Goal: Information Seeking & Learning: Learn about a topic

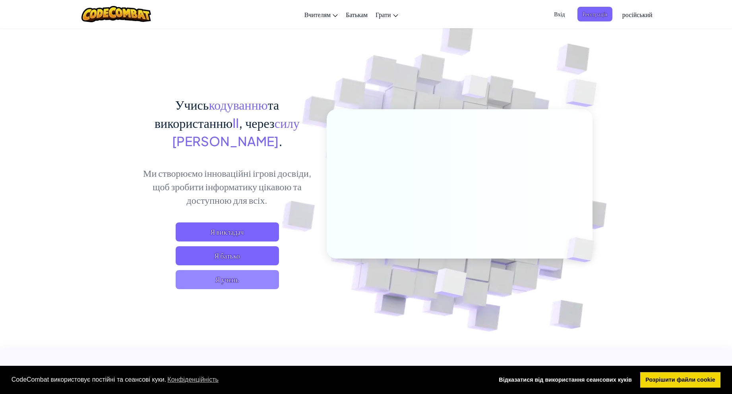
click at [247, 279] on span "Я учень" at bounding box center [227, 279] width 103 height 19
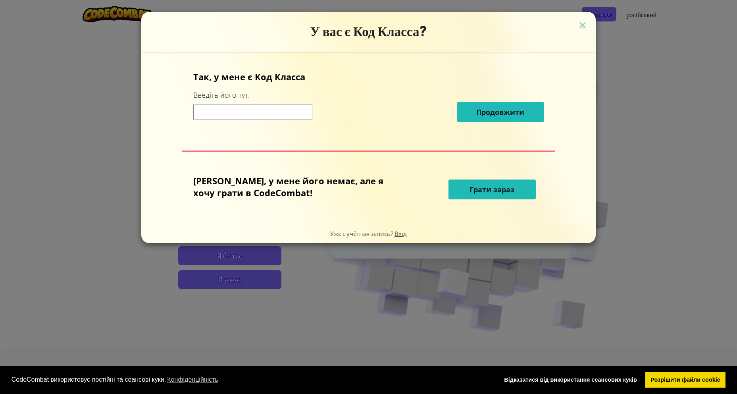
click at [470, 193] on font "Грати зараз" at bounding box center [492, 190] width 45 height 10
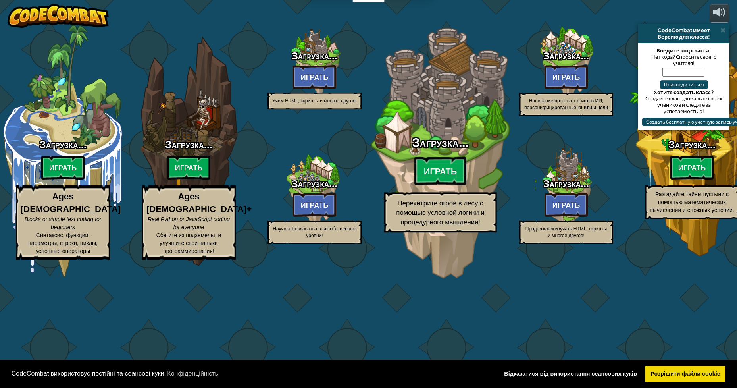
select select "ru"
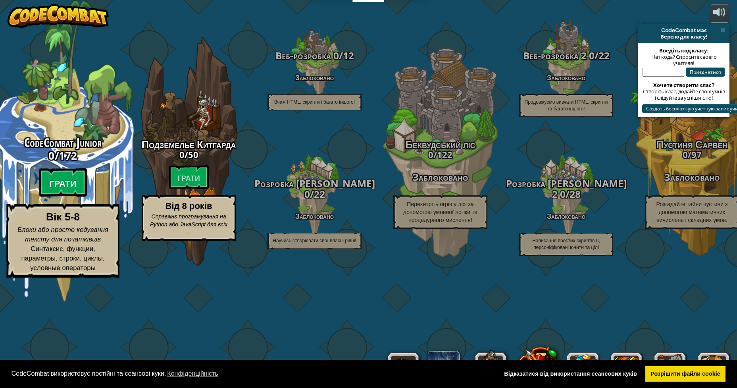
click at [69, 189] on font "Грати" at bounding box center [62, 184] width 27 height 12
select select "ru"
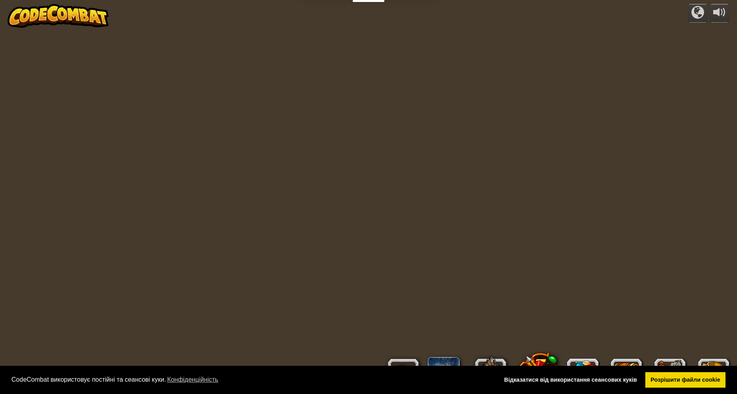
select select "ru"
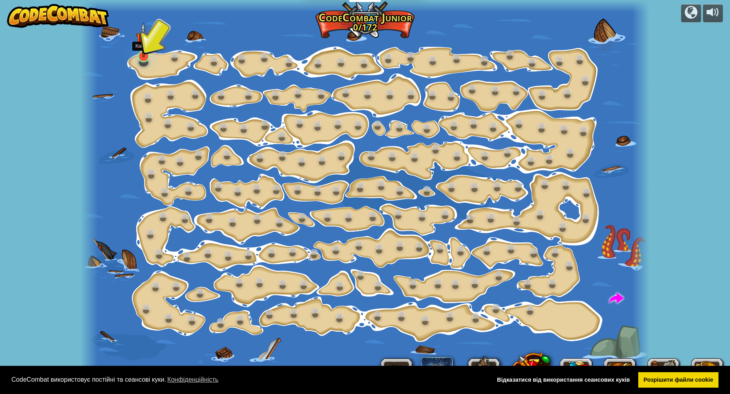
click at [150, 55] on img at bounding box center [143, 39] width 15 height 35
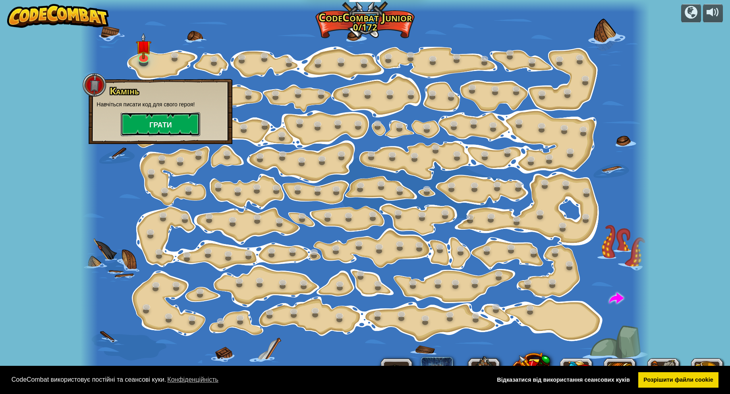
click at [151, 125] on font "Грати" at bounding box center [160, 125] width 23 height 10
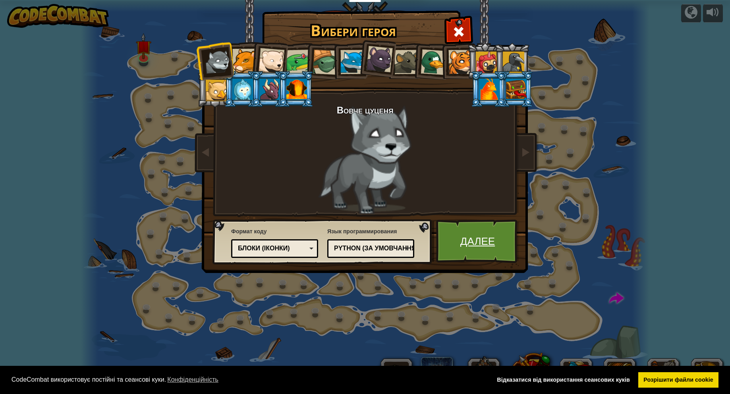
click at [476, 244] on font "Далее" at bounding box center [477, 241] width 35 height 14
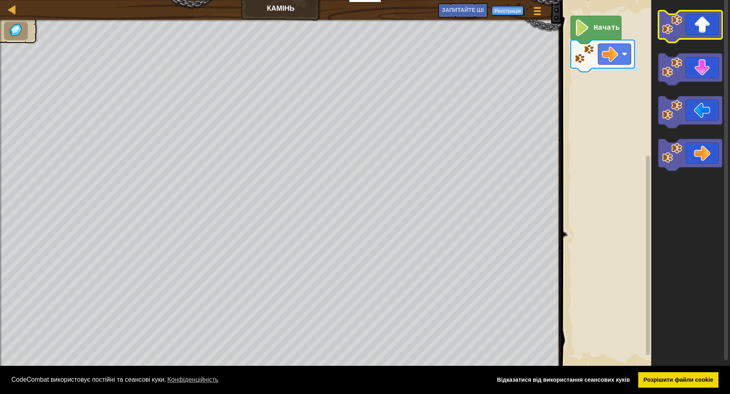
click at [703, 27] on icon "Робоча область Blockly" at bounding box center [690, 27] width 64 height 32
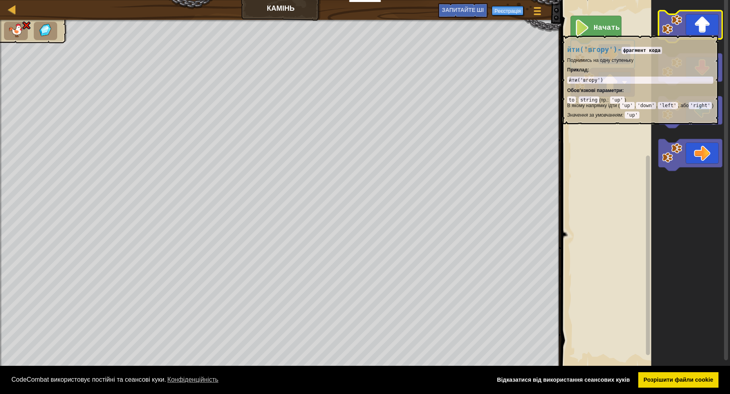
click at [602, 31] on text "Начать" at bounding box center [607, 28] width 26 height 8
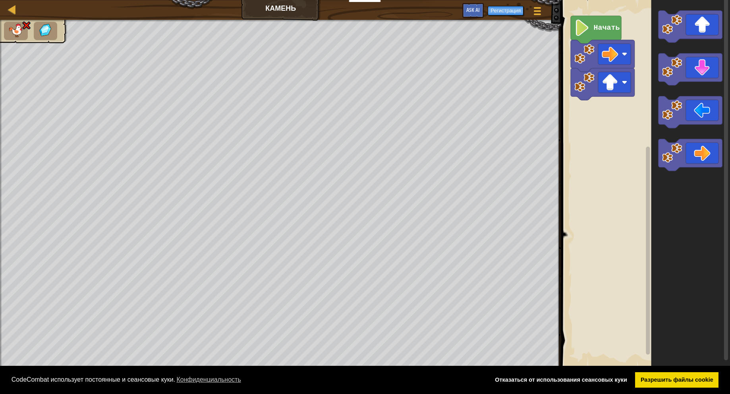
click at [620, 160] on rect "Рабочая область Blockly" at bounding box center [644, 184] width 171 height 376
click at [610, 34] on icon "Робоча область Blockly" at bounding box center [596, 30] width 50 height 28
click at [703, 154] on icon "Робоча область Blockly" at bounding box center [690, 155] width 64 height 32
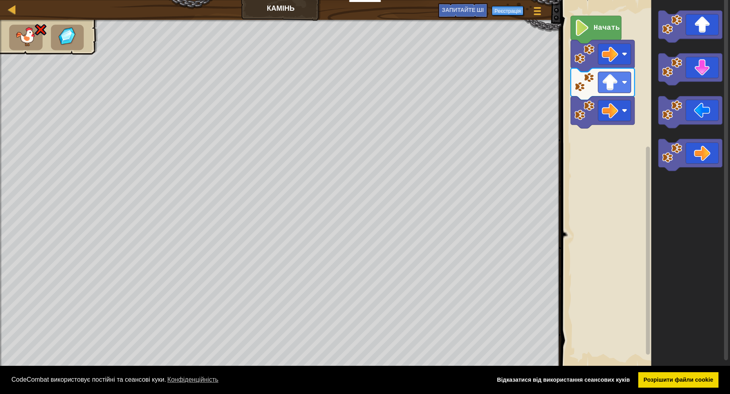
click at [584, 24] on image "Робоча область Blockly" at bounding box center [582, 27] width 15 height 16
click at [588, 28] on image "Робоча область Blockly" at bounding box center [582, 27] width 15 height 16
click at [711, 117] on icon "Робоча область Blockly" at bounding box center [690, 112] width 64 height 32
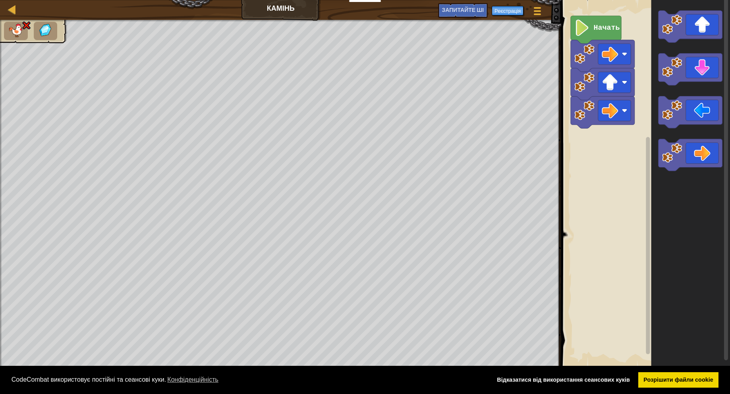
click at [637, 133] on rect "Робоча область Blockly" at bounding box center [644, 184] width 171 height 376
click at [688, 120] on icon "Робоча область Blockly" at bounding box center [690, 112] width 64 height 32
click at [720, 286] on icon "Робоча область Blockly" at bounding box center [690, 184] width 79 height 376
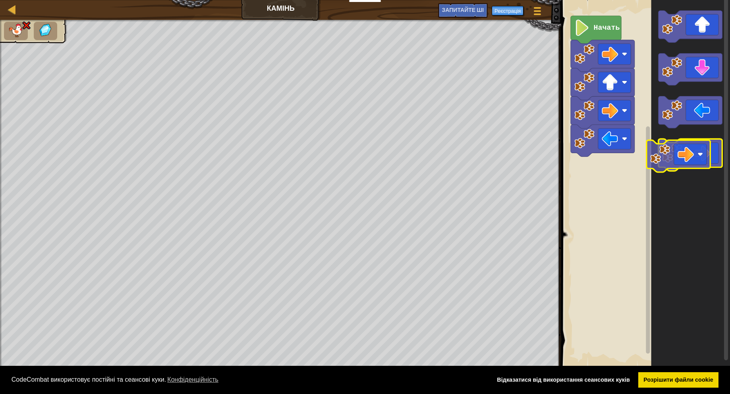
click at [666, 158] on image "Робоча область Blockly" at bounding box center [672, 153] width 20 height 20
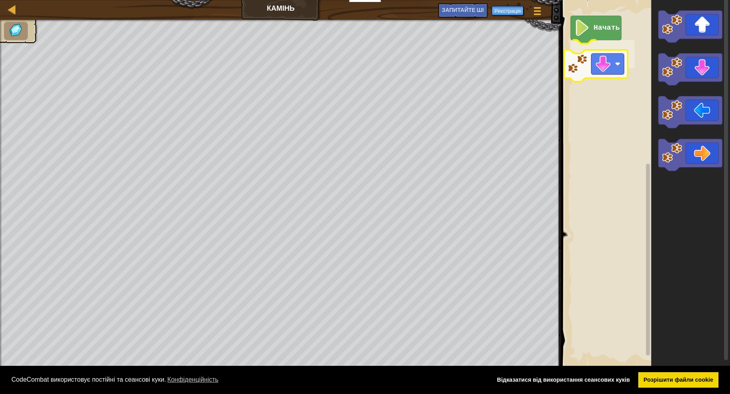
click at [586, 79] on div "Начать" at bounding box center [644, 184] width 171 height 376
click at [580, 118] on rect "Робоча область Blockly" at bounding box center [644, 184] width 171 height 376
click at [611, 65] on icon "Робоча область Blockly" at bounding box center [603, 56] width 64 height 32
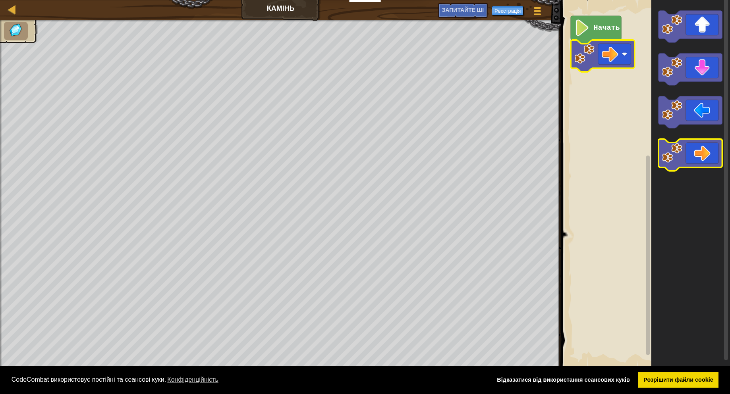
click at [702, 149] on icon "Робоча область Blockly" at bounding box center [690, 155] width 64 height 32
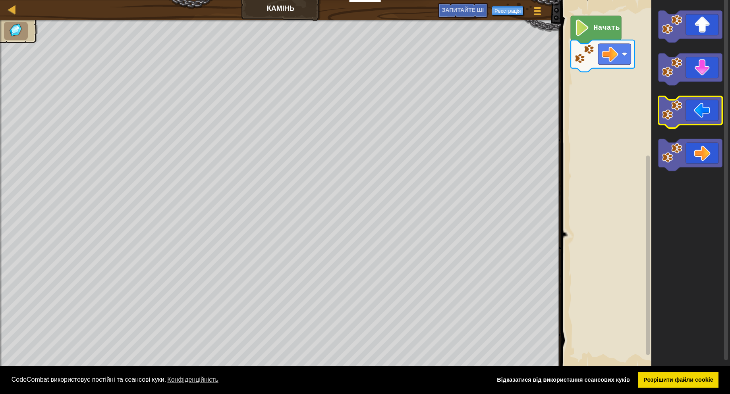
click at [671, 110] on image "Робоча область Blockly" at bounding box center [672, 110] width 20 height 20
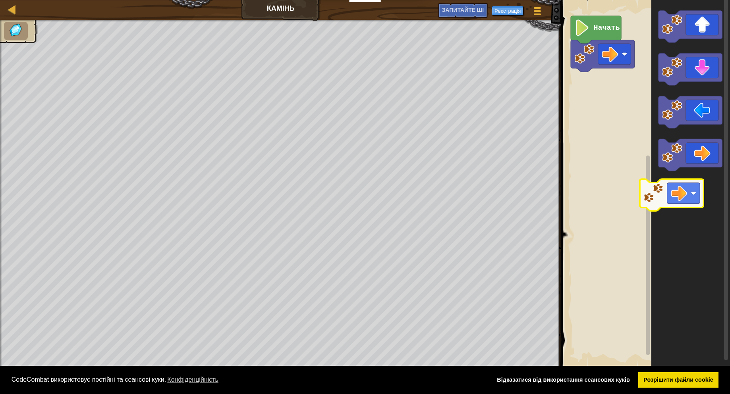
click at [678, 191] on icon "Робоча область Blockly" at bounding box center [690, 184] width 79 height 376
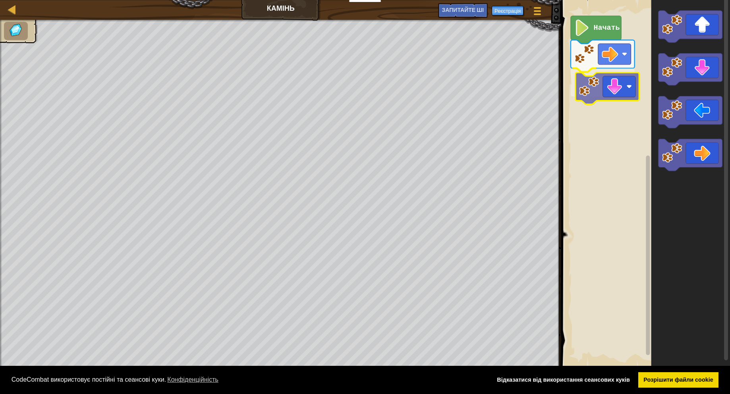
click at [590, 98] on div "Начать" at bounding box center [644, 184] width 171 height 376
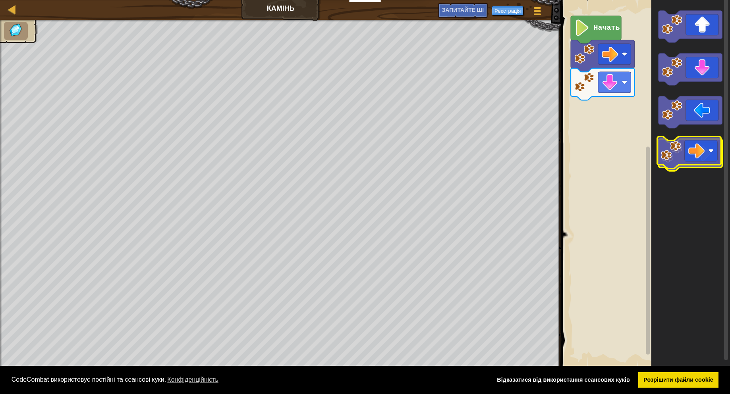
click at [687, 150] on icon "Робоча область Blockly" at bounding box center [690, 155] width 64 height 32
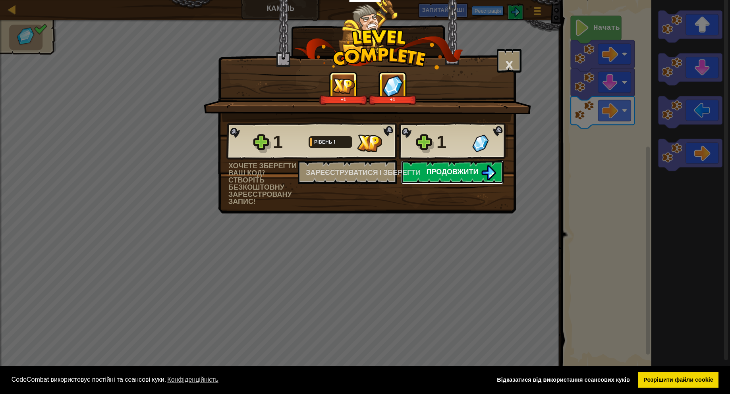
click at [440, 179] on button "Продовжити" at bounding box center [452, 172] width 102 height 24
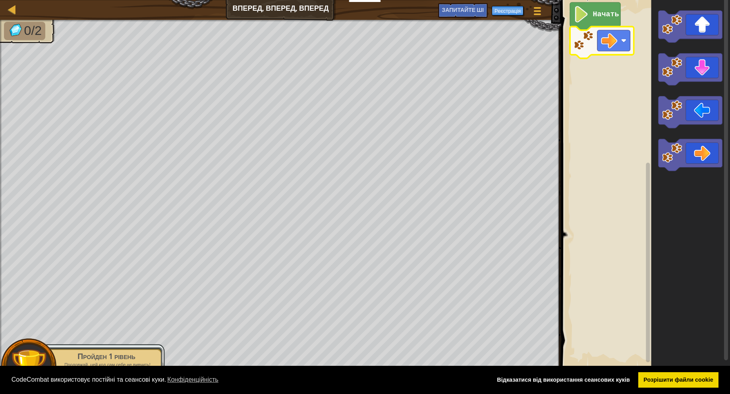
click at [581, 45] on image "Робоча область Blockly" at bounding box center [584, 41] width 20 height 20
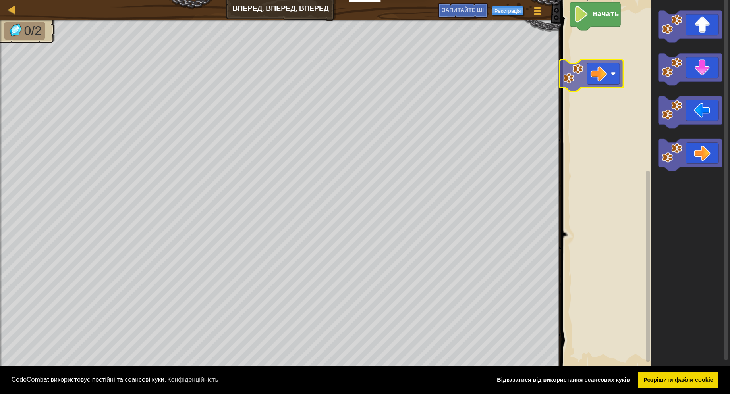
click at [572, 82] on div "Начать" at bounding box center [644, 184] width 171 height 376
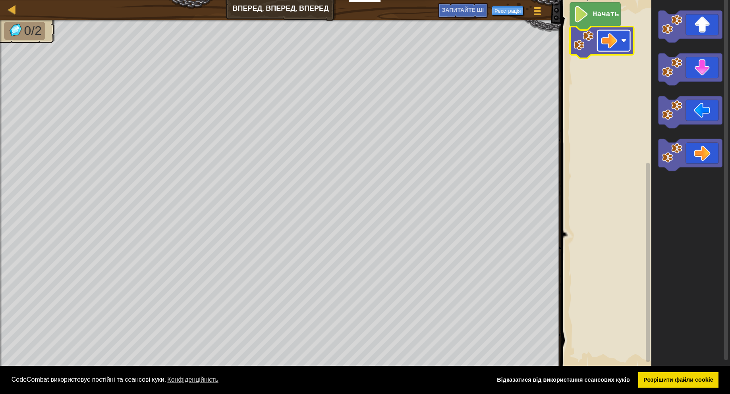
click at [609, 50] on rect "Робоча область Blockly" at bounding box center [613, 40] width 33 height 21
click at [585, 17] on image "Робоча область Blockly" at bounding box center [581, 14] width 15 height 16
click at [592, 48] on image "Робоча область Blockly" at bounding box center [584, 41] width 20 height 20
click at [672, 157] on image "Робоча область Blockly" at bounding box center [672, 153] width 20 height 20
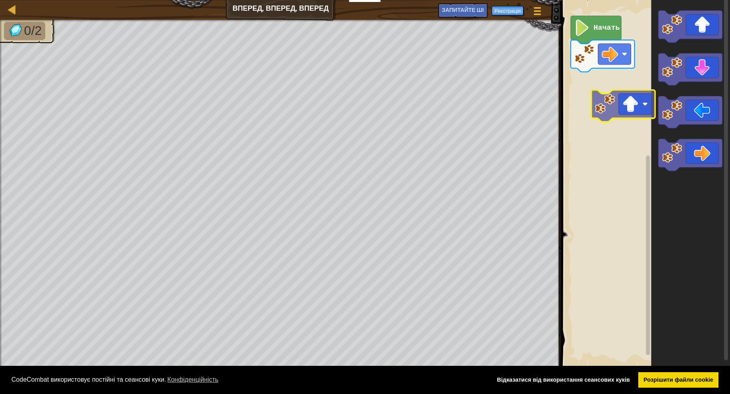
click at [614, 99] on div "Начать" at bounding box center [644, 184] width 171 height 376
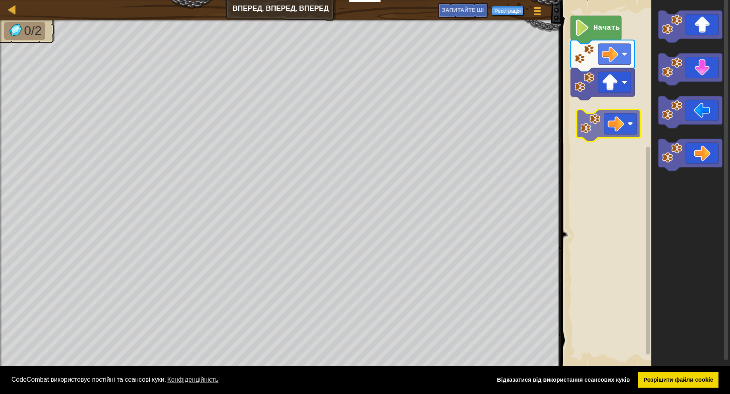
click at [589, 129] on div "Начать" at bounding box center [644, 184] width 171 height 376
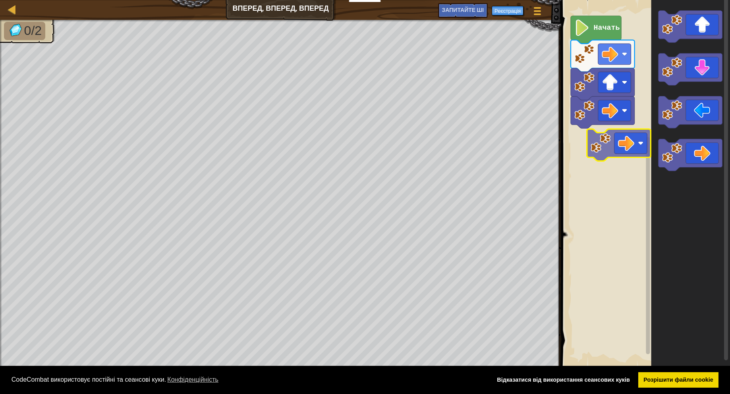
click at [583, 141] on div "Начать" at bounding box center [644, 184] width 171 height 376
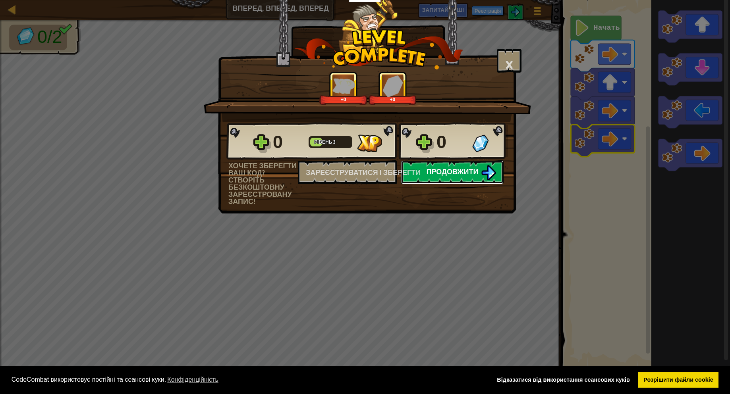
click at [445, 169] on font "Продовжити" at bounding box center [453, 172] width 52 height 10
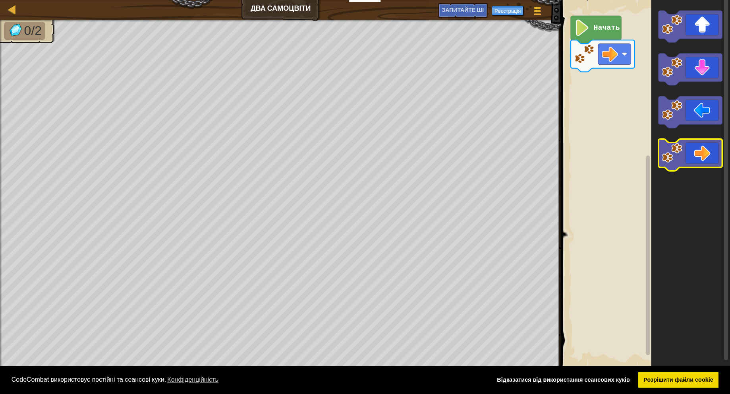
click at [676, 158] on image "Робоча область Blockly" at bounding box center [672, 153] width 20 height 20
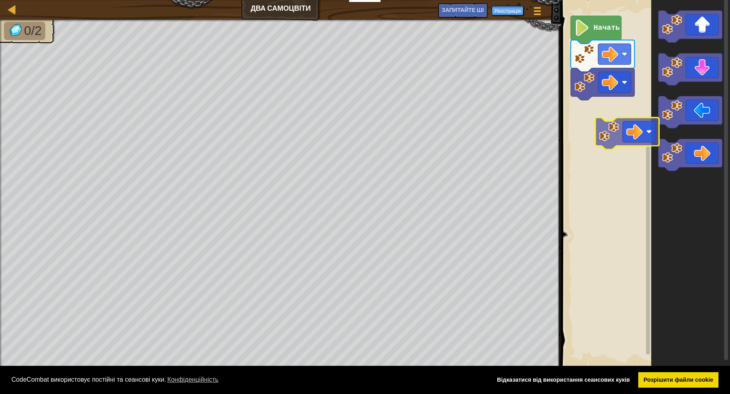
click at [585, 112] on div "Начать" at bounding box center [644, 184] width 171 height 376
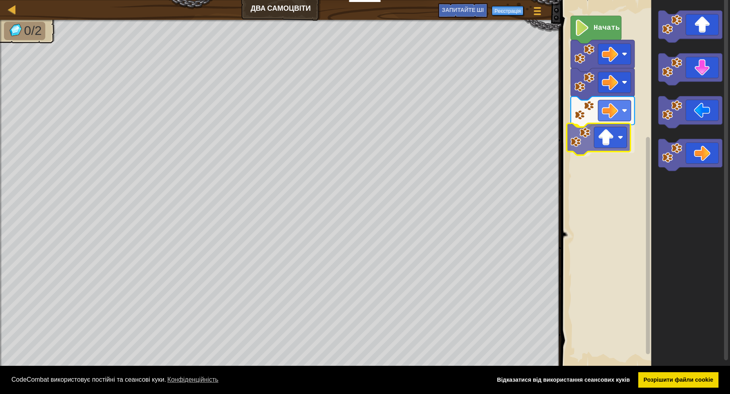
click at [582, 150] on div "Начать" at bounding box center [644, 184] width 171 height 376
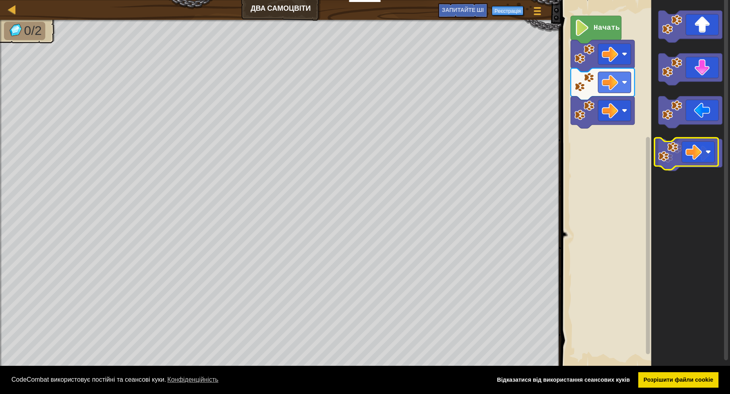
click at [678, 155] on image "Робоча область Blockly" at bounding box center [672, 153] width 20 height 20
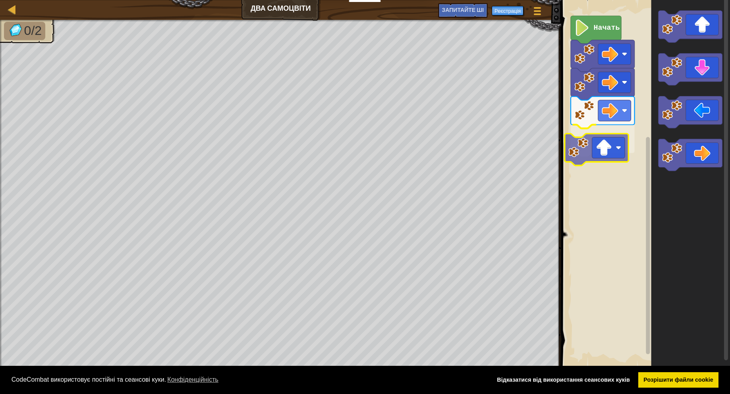
click at [587, 152] on div "Начать" at bounding box center [644, 184] width 171 height 376
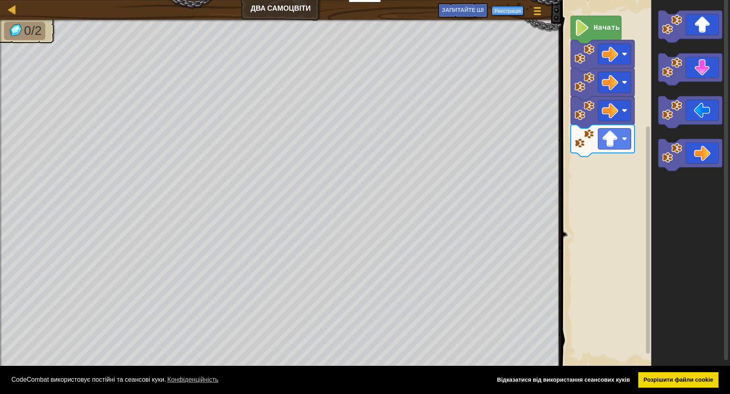
click at [602, 175] on div "Начать" at bounding box center [644, 184] width 171 height 376
click at [674, 73] on image "Робоча область Blockly" at bounding box center [672, 67] width 20 height 20
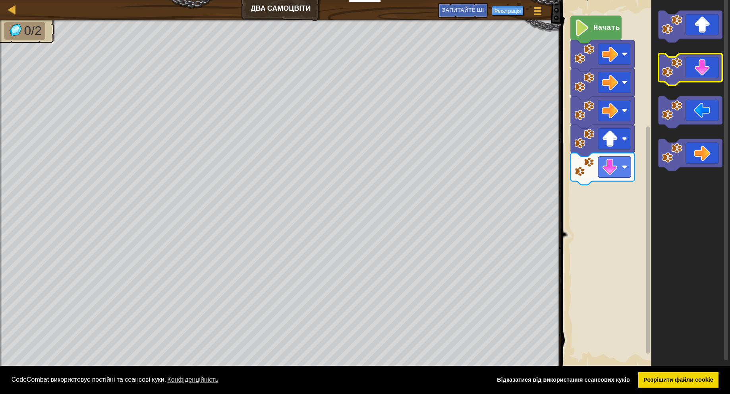
click at [674, 73] on image "Робоча область Blockly" at bounding box center [672, 67] width 20 height 20
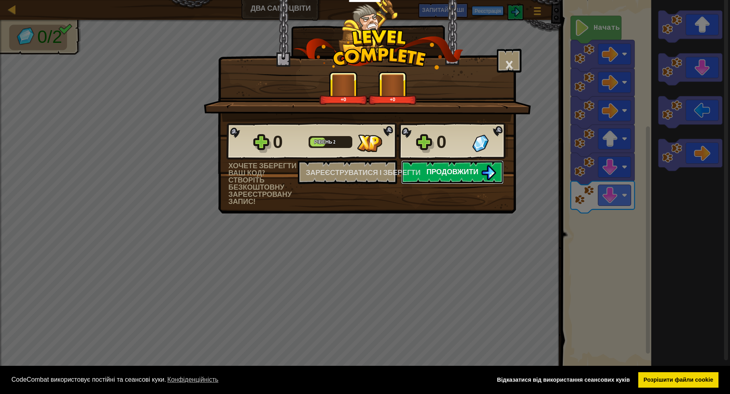
click at [444, 177] on button "Продовжити" at bounding box center [452, 172] width 102 height 24
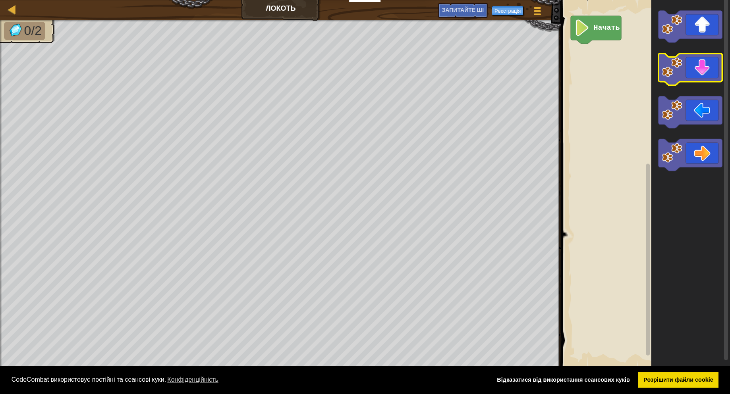
click at [670, 70] on image "Робоча область Blockly" at bounding box center [672, 67] width 20 height 20
click at [669, 73] on image "Робоча область Blockly" at bounding box center [672, 67] width 20 height 20
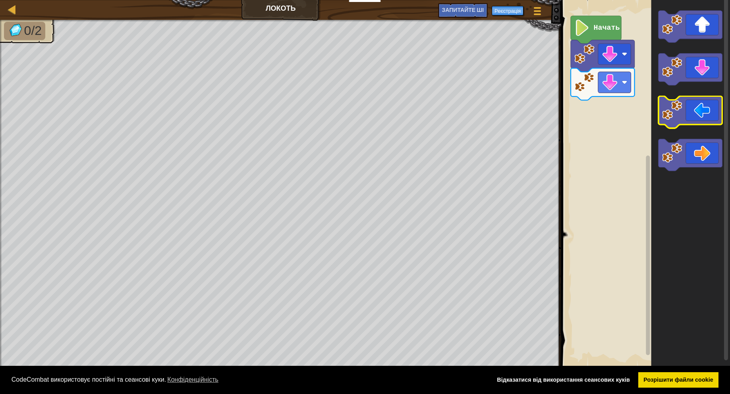
click at [667, 114] on image "Робоча область Blockly" at bounding box center [672, 110] width 20 height 20
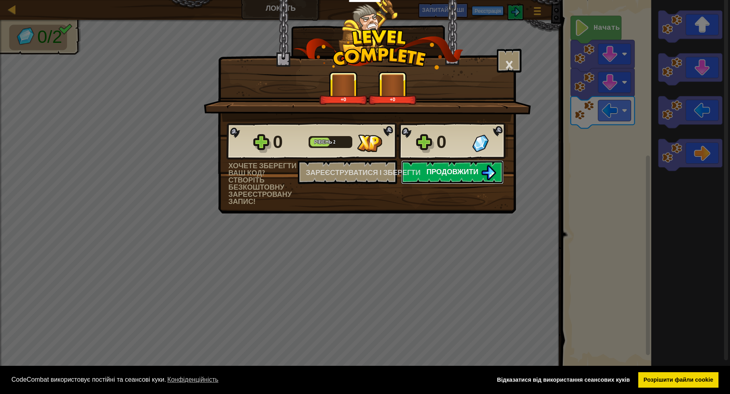
click at [439, 173] on font "Продовжити" at bounding box center [453, 172] width 52 height 10
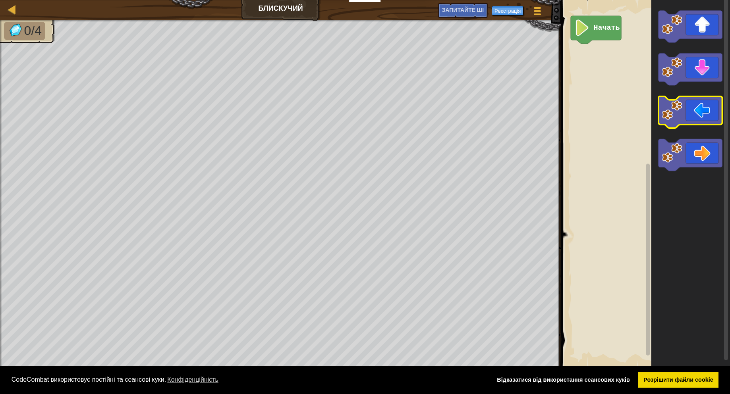
click at [672, 122] on icon "Робоча область Blockly" at bounding box center [690, 112] width 64 height 32
click at [672, 125] on icon "Робоча область Blockly" at bounding box center [690, 112] width 64 height 32
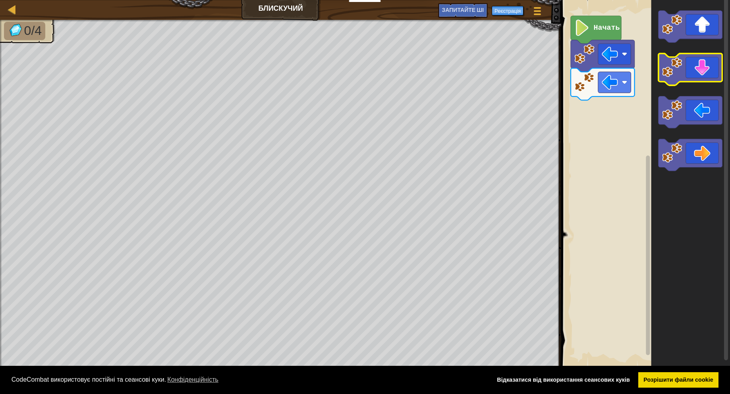
click at [670, 72] on image "Робоча область Blockly" at bounding box center [672, 67] width 20 height 20
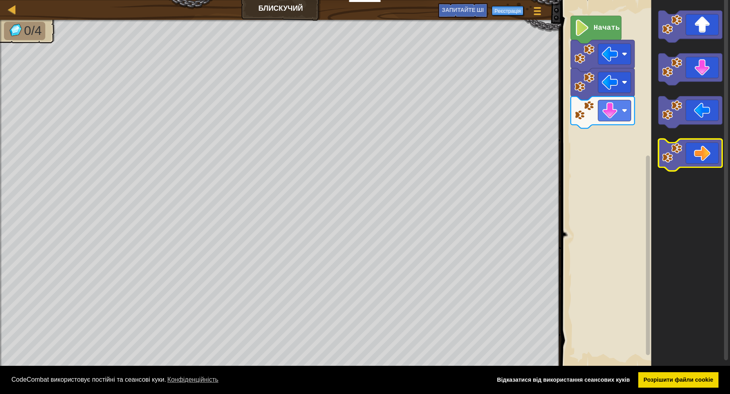
click at [676, 154] on image "Робоча область Blockly" at bounding box center [672, 153] width 20 height 20
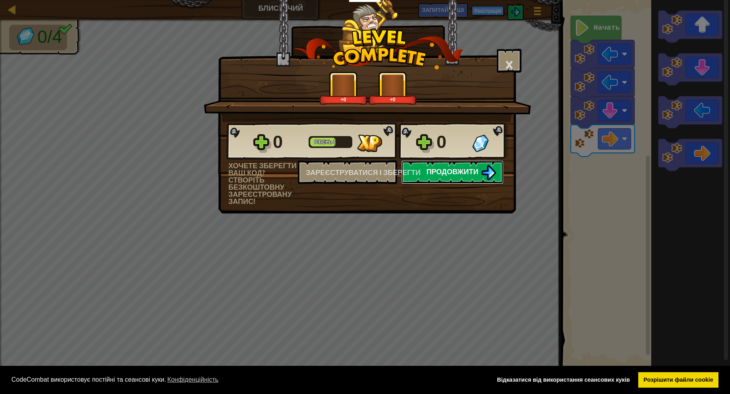
click at [441, 181] on button "Продовжити" at bounding box center [452, 172] width 102 height 24
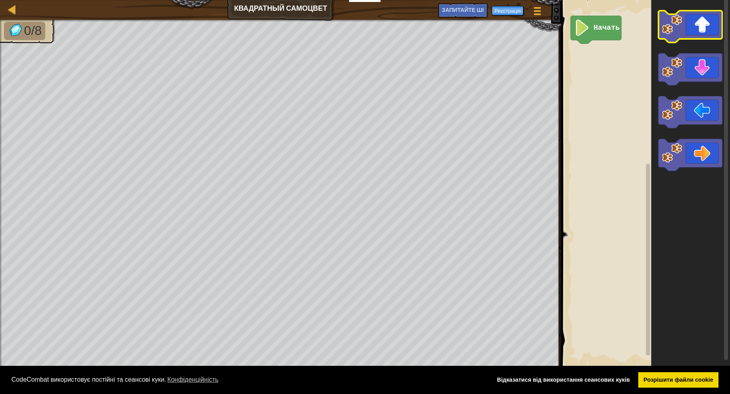
click at [669, 34] on image "Робоча область Blockly" at bounding box center [672, 24] width 20 height 20
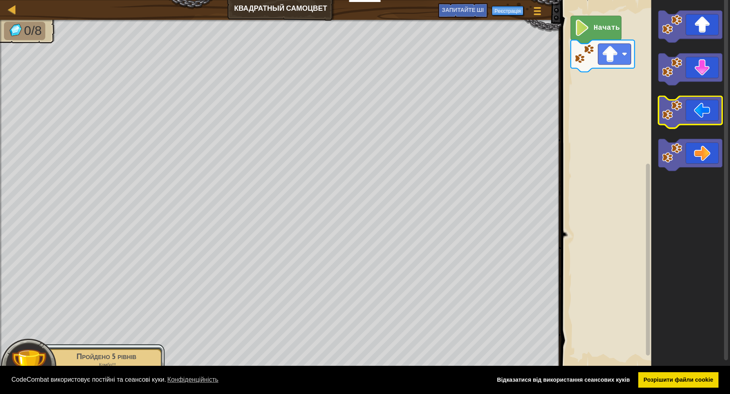
click at [676, 107] on image "Робоча область Blockly" at bounding box center [672, 110] width 20 height 20
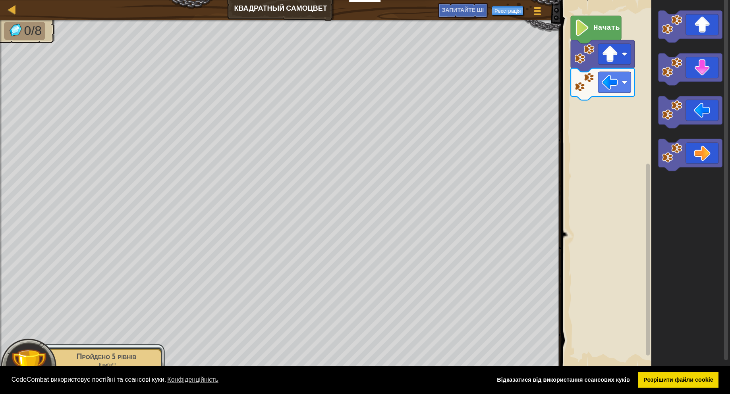
click at [673, 87] on icon "Робоча область Blockly" at bounding box center [690, 184] width 79 height 376
click at [671, 75] on image "Робоча область Blockly" at bounding box center [672, 67] width 20 height 20
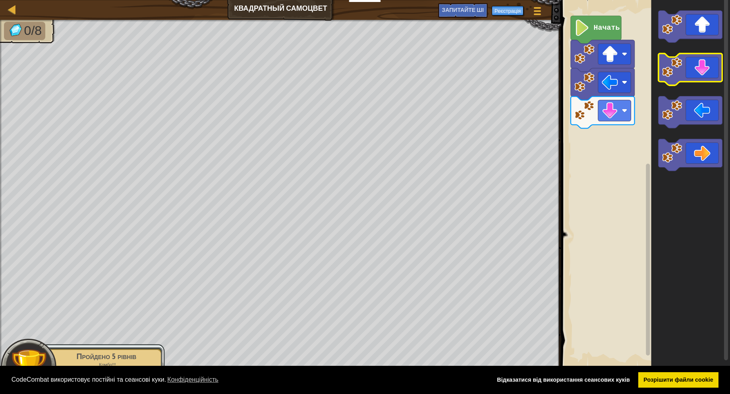
click at [671, 75] on image "Робоча область Blockly" at bounding box center [672, 67] width 20 height 20
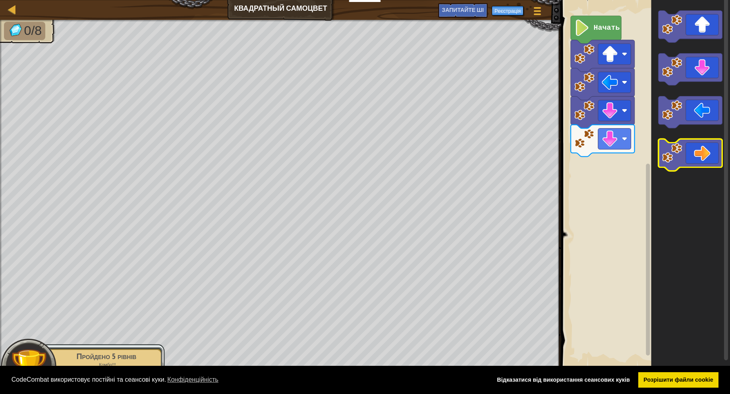
click at [672, 159] on image "Робоча область Blockly" at bounding box center [672, 153] width 20 height 20
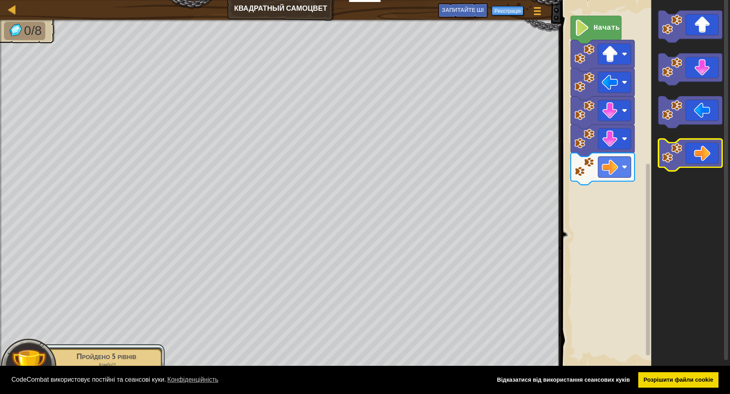
click at [672, 159] on image "Робоча область Blockly" at bounding box center [672, 153] width 20 height 20
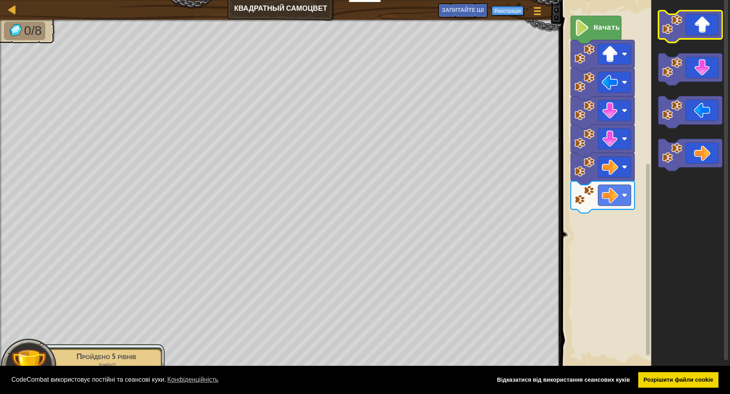
click at [681, 36] on icon "Робоча область Blockly" at bounding box center [690, 27] width 64 height 32
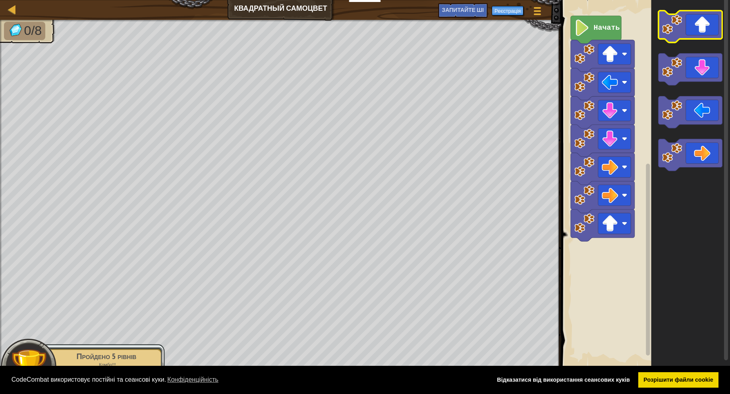
click at [681, 37] on icon "Робоча область Blockly" at bounding box center [690, 27] width 64 height 32
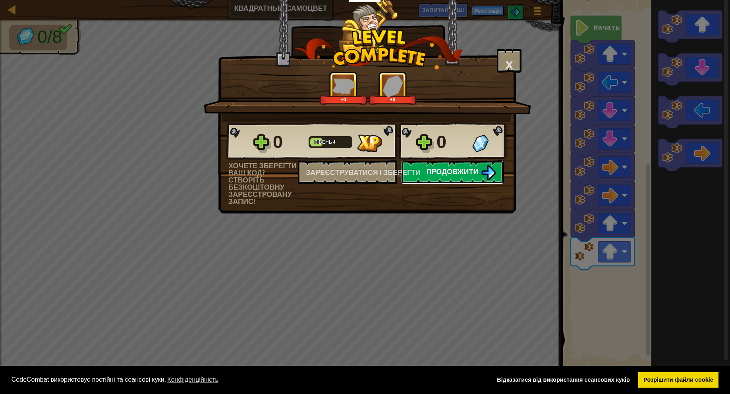
click at [448, 181] on button "Продовжити" at bounding box center [452, 172] width 102 height 24
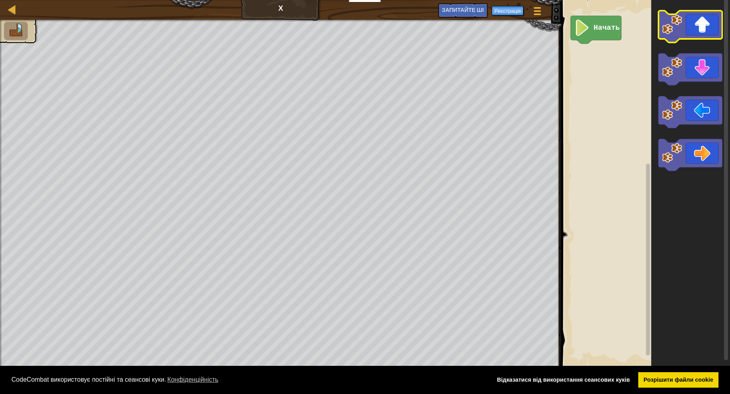
click at [675, 27] on image "Робоча область Blockly" at bounding box center [672, 24] width 20 height 20
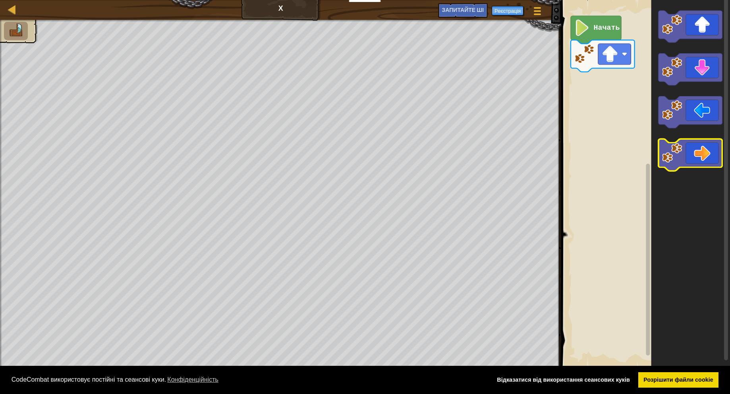
click at [682, 146] on icon "Робоча область Blockly" at bounding box center [690, 155] width 64 height 32
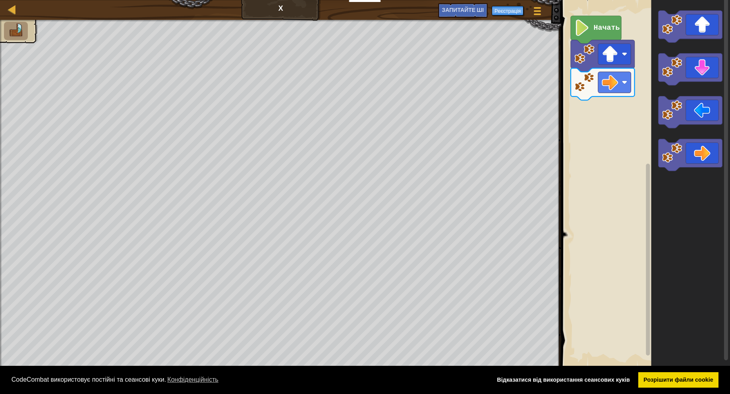
click at [658, 163] on icon "Робоча область Blockly" at bounding box center [690, 184] width 79 height 376
click at [658, 158] on icon "Робоча область Blockly" at bounding box center [690, 155] width 64 height 32
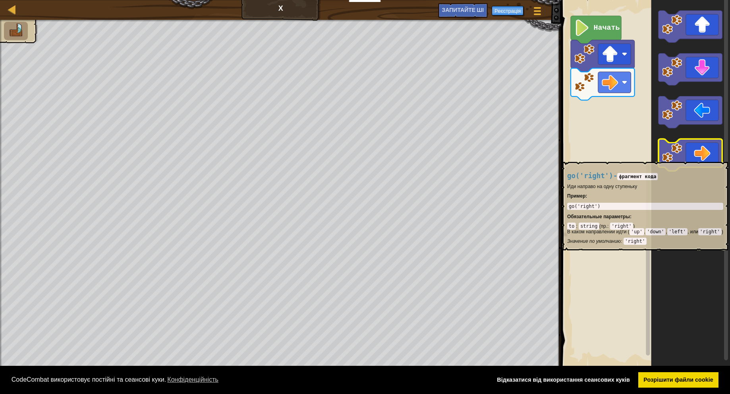
click at [659, 158] on icon "Робоча область Blockly" at bounding box center [690, 155] width 64 height 32
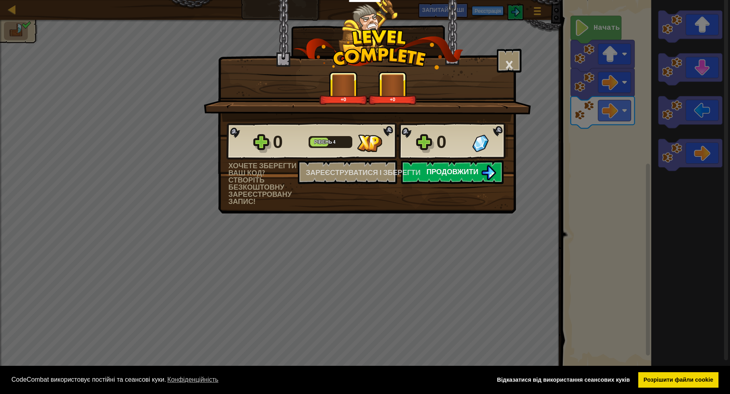
click at [435, 178] on button "Продовжити" at bounding box center [452, 172] width 102 height 24
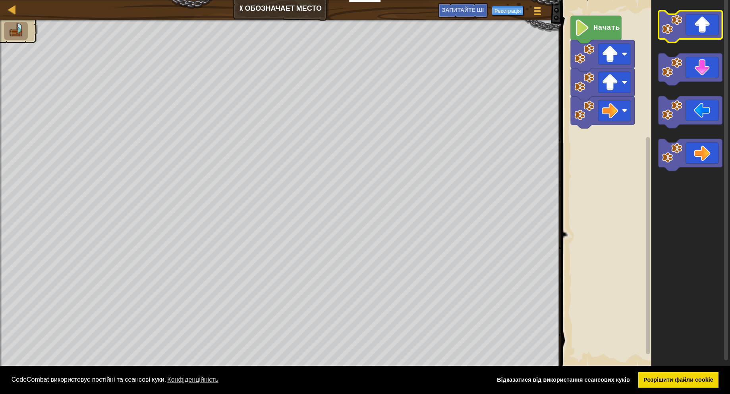
click at [681, 32] on image "Робоча область Blockly" at bounding box center [672, 24] width 20 height 20
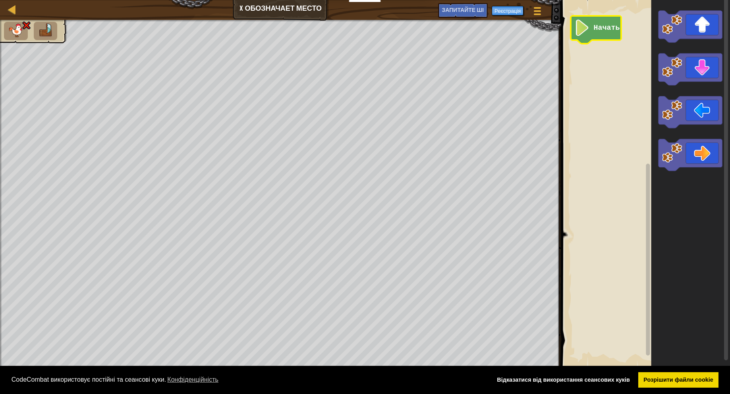
click at [594, 30] on text "Начать" at bounding box center [607, 28] width 26 height 8
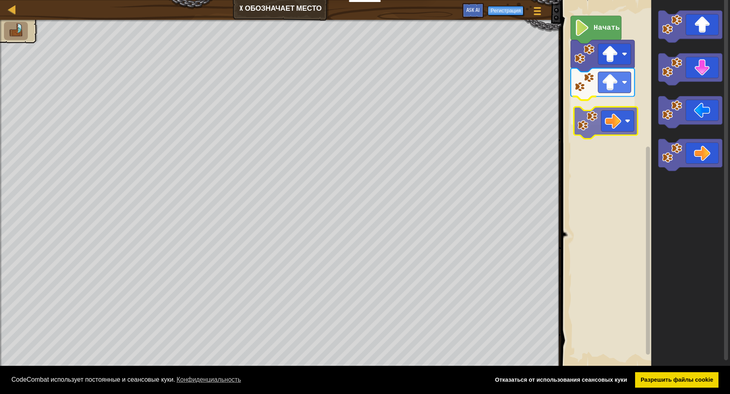
click at [591, 121] on div "Начать" at bounding box center [644, 184] width 171 height 376
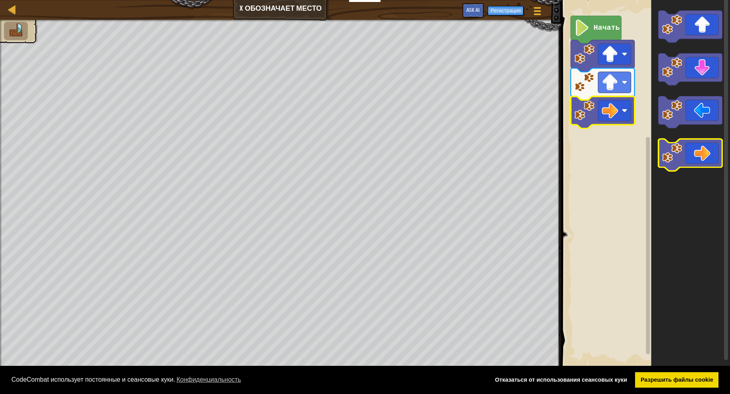
click at [668, 154] on image "Рабочая область Blockly" at bounding box center [672, 153] width 20 height 20
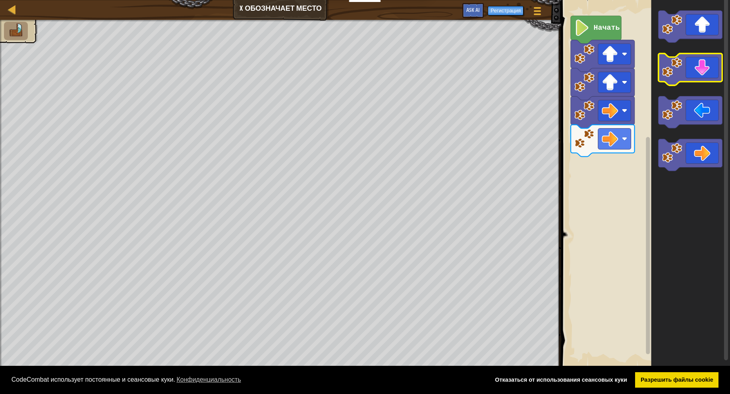
click at [680, 71] on image "Рабочая область Blockly" at bounding box center [672, 67] width 20 height 20
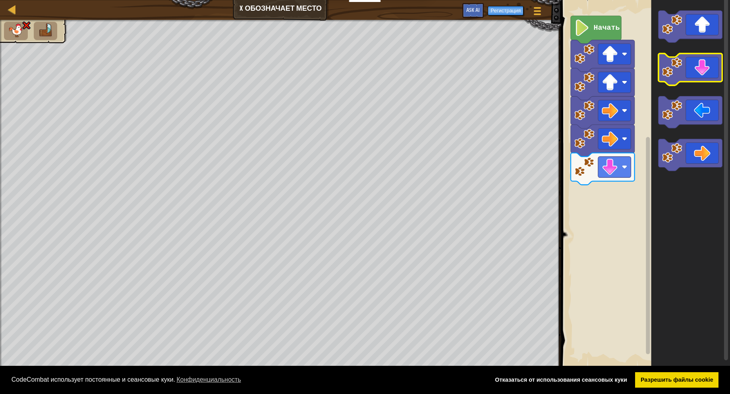
click at [680, 71] on image "Рабочая область Blockly" at bounding box center [672, 67] width 20 height 20
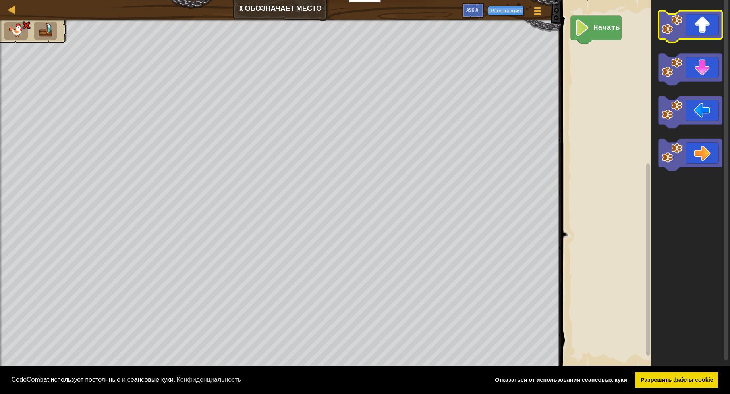
click at [668, 37] on icon "Рабочая область Blockly" at bounding box center [690, 27] width 64 height 32
click at [669, 37] on icon "Рабочая область Blockly" at bounding box center [690, 27] width 64 height 32
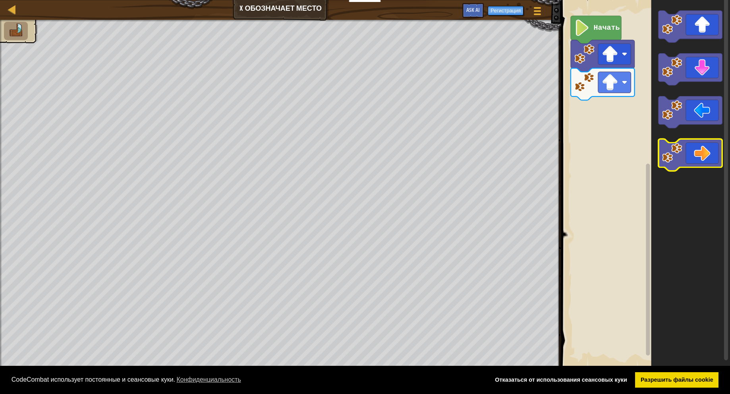
click at [679, 153] on image "Рабочая область Blockly" at bounding box center [672, 153] width 20 height 20
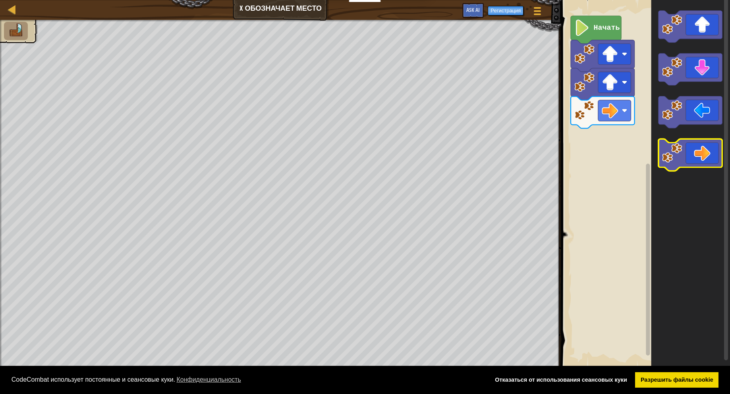
click at [679, 153] on image "Рабочая область Blockly" at bounding box center [672, 153] width 20 height 20
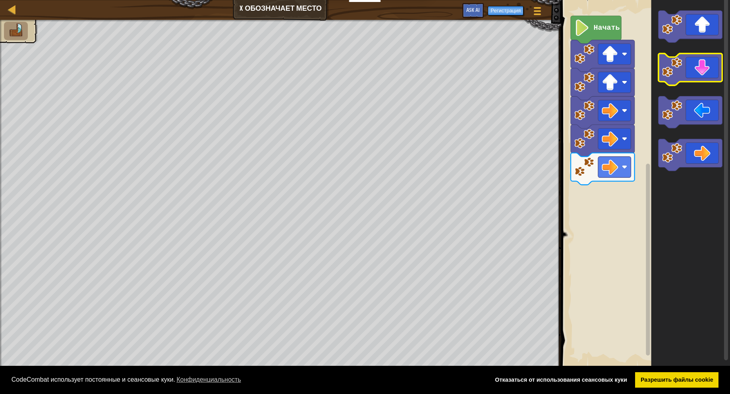
click at [679, 63] on image "Рабочая область Blockly" at bounding box center [672, 67] width 20 height 20
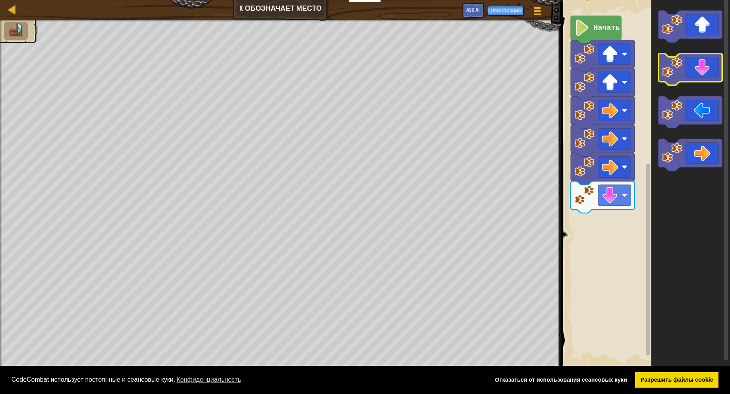
click at [679, 66] on image "Рабочая область Blockly" at bounding box center [672, 67] width 20 height 20
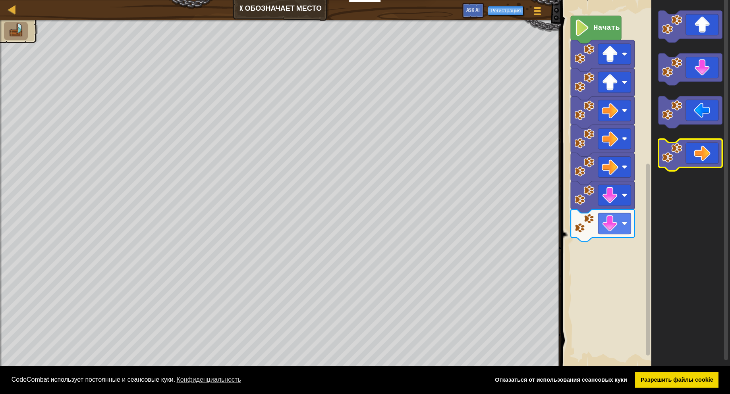
click at [672, 127] on icon "Рабочая область Blockly" at bounding box center [690, 112] width 64 height 32
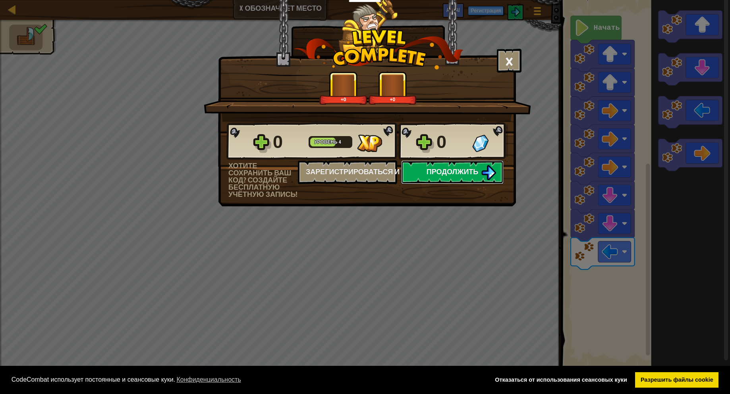
click at [450, 167] on span "Продолжить" at bounding box center [453, 172] width 52 height 10
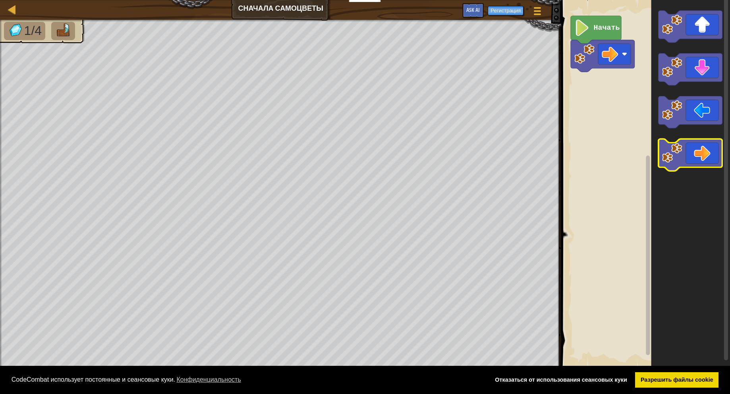
click at [665, 154] on image "Рабочая область Blockly" at bounding box center [672, 153] width 20 height 20
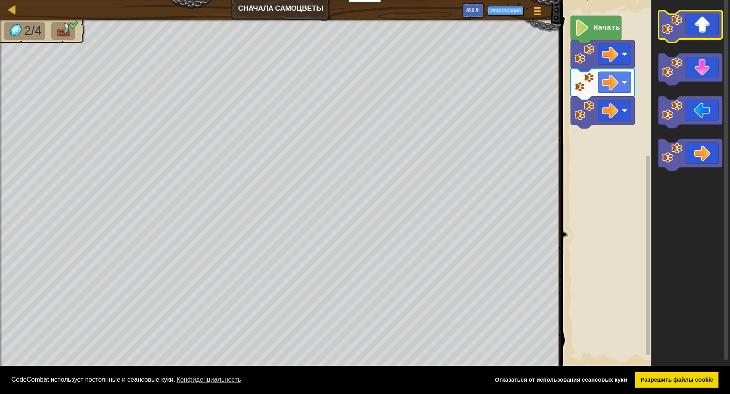
click at [662, 40] on rect "Рабочая область Blockly" at bounding box center [690, 27] width 64 height 32
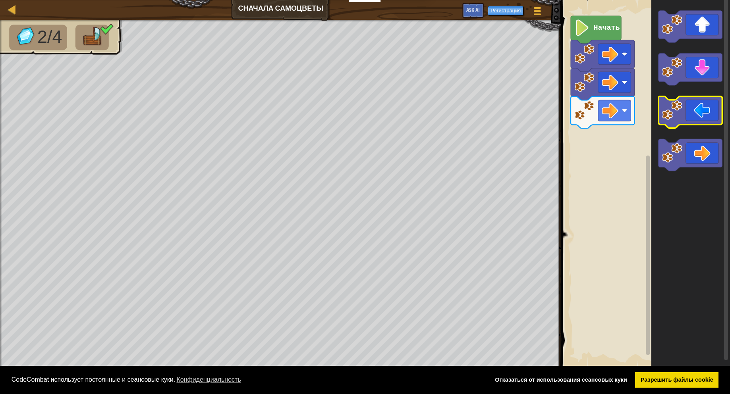
click at [676, 127] on icon "Рабочая область Blockly" at bounding box center [690, 112] width 64 height 32
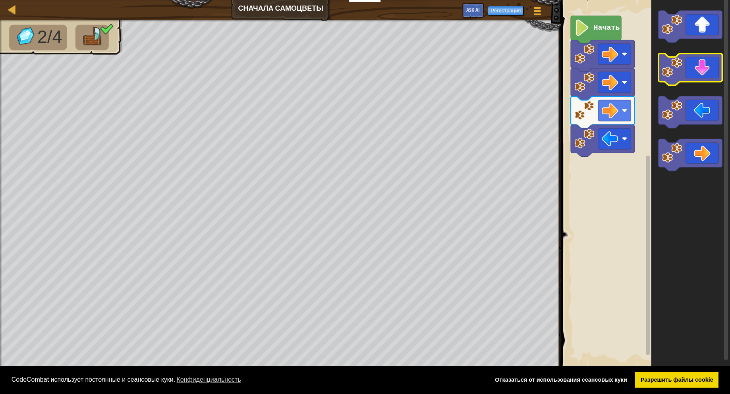
click at [668, 60] on image "Рабочая область Blockly" at bounding box center [672, 67] width 20 height 20
click at [666, 77] on image "Рабочая область Blockly" at bounding box center [672, 67] width 20 height 20
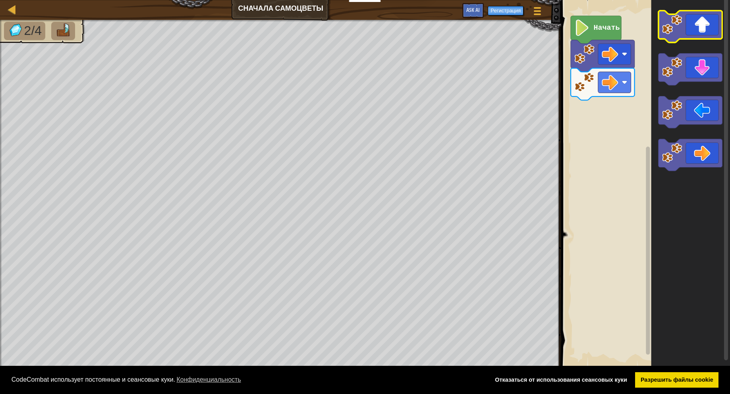
click at [671, 29] on image "Рабочая область Blockly" at bounding box center [672, 24] width 20 height 20
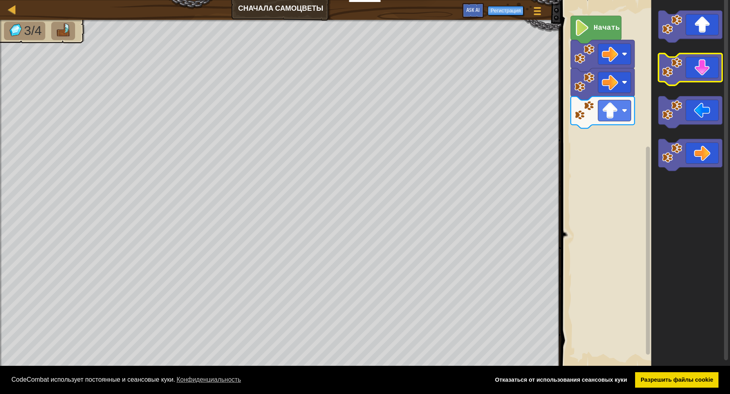
click at [671, 69] on image "Рабочая область Blockly" at bounding box center [672, 67] width 20 height 20
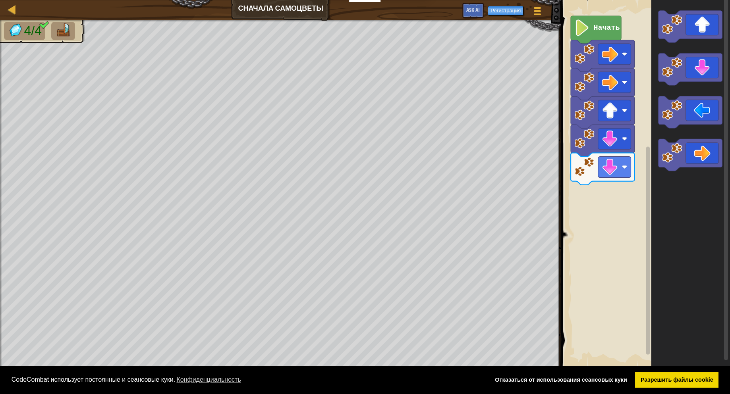
click at [670, 47] on icon "Рабочая область Blockly" at bounding box center [690, 184] width 79 height 376
click at [675, 32] on image "Рабочая область Blockly" at bounding box center [672, 24] width 20 height 20
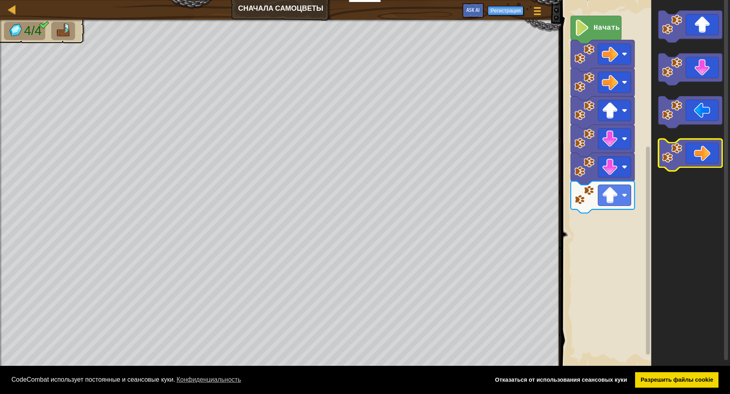
click at [679, 154] on image "Рабочая область Blockly" at bounding box center [672, 153] width 20 height 20
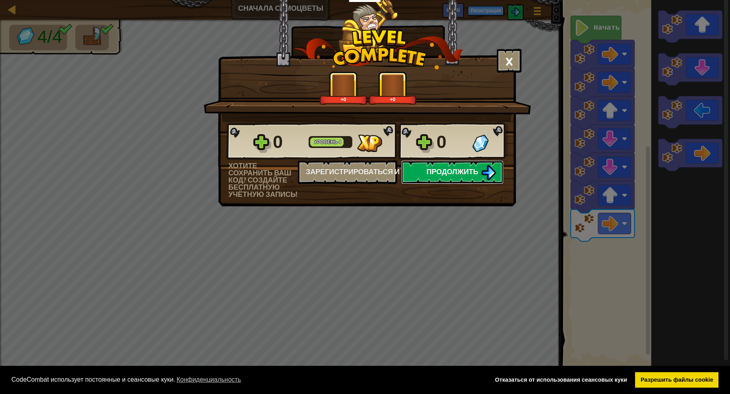
click at [451, 178] on button "Продолжить" at bounding box center [452, 172] width 102 height 24
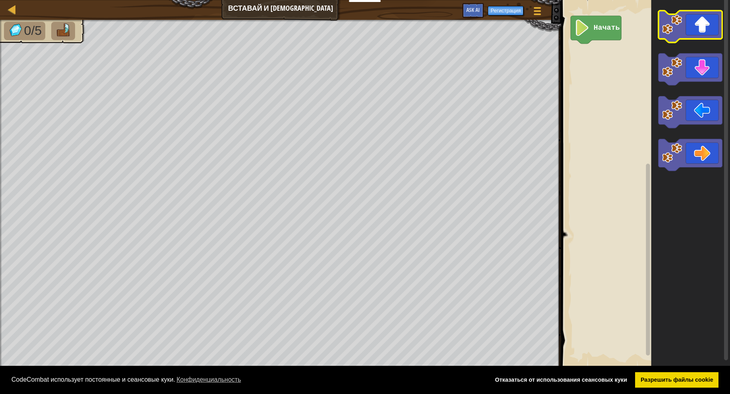
click at [683, 37] on icon "Рабочая область Blockly" at bounding box center [690, 27] width 64 height 32
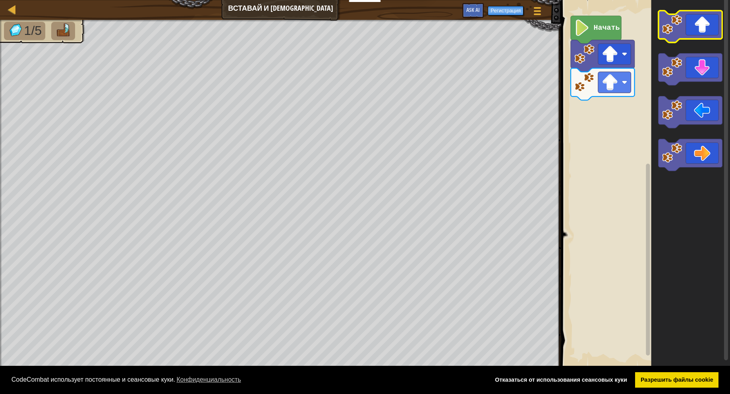
click at [674, 24] on image "Рабочая область Blockly" at bounding box center [672, 24] width 20 height 20
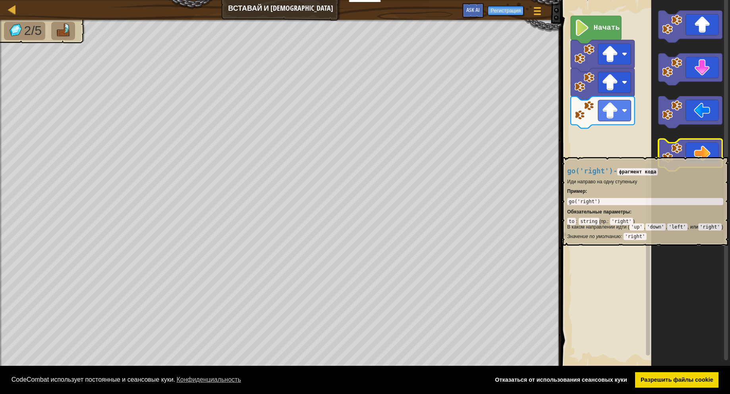
click at [669, 153] on image "Рабочая область Blockly" at bounding box center [672, 153] width 20 height 20
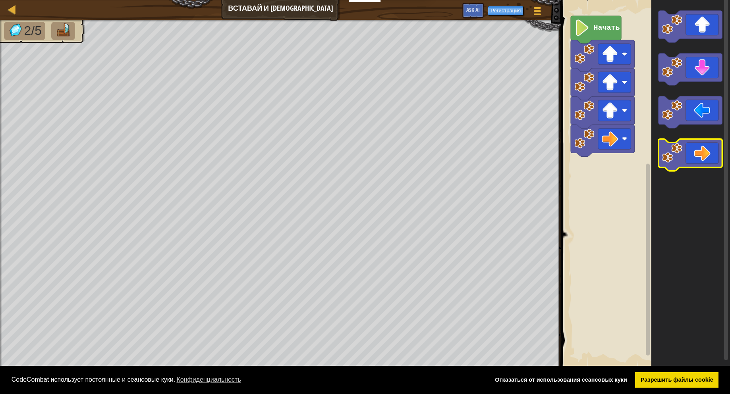
click at [669, 153] on image "Рабочая область Blockly" at bounding box center [672, 153] width 20 height 20
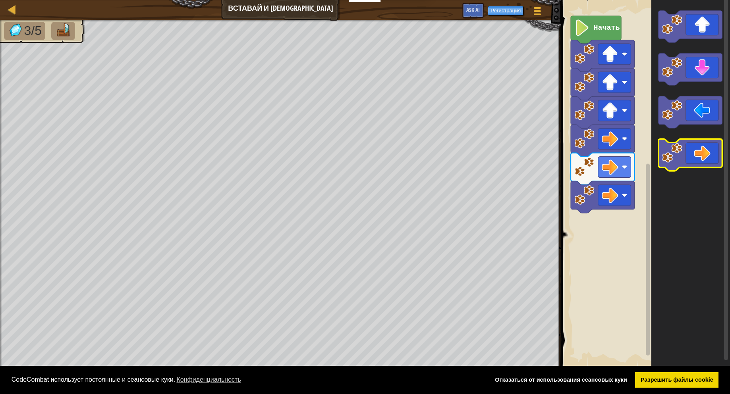
click at [669, 153] on image "Рабочая область Blockly" at bounding box center [672, 153] width 20 height 20
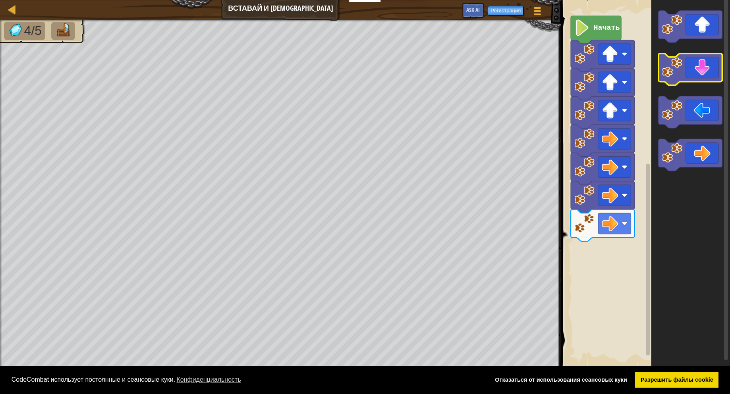
click at [675, 68] on image "Рабочая область Blockly" at bounding box center [672, 67] width 20 height 20
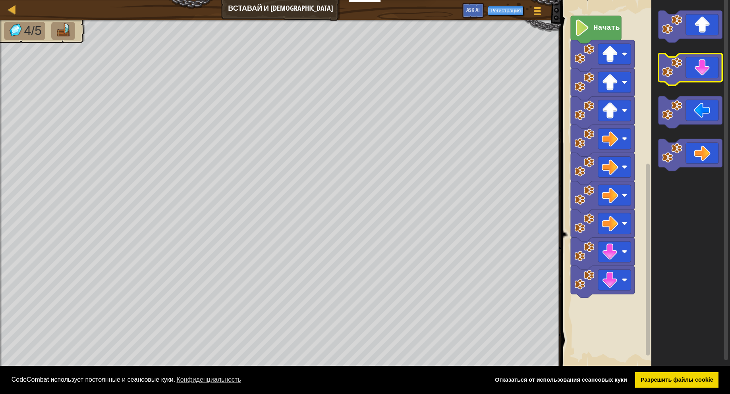
click at [675, 68] on image "Рабочая область Blockly" at bounding box center [672, 67] width 20 height 20
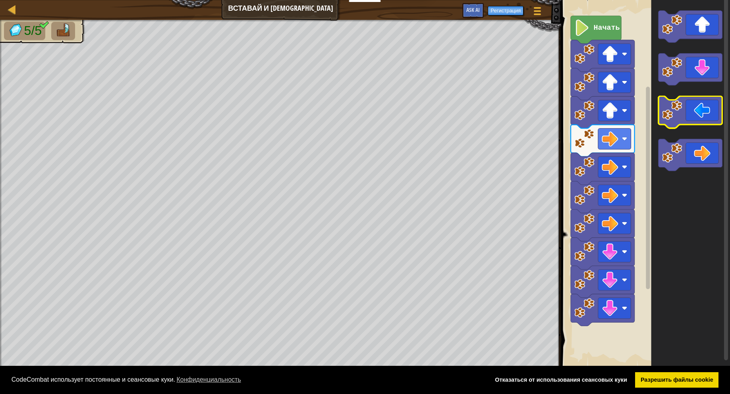
click at [673, 118] on image "Рабочая область Blockly" at bounding box center [672, 110] width 20 height 20
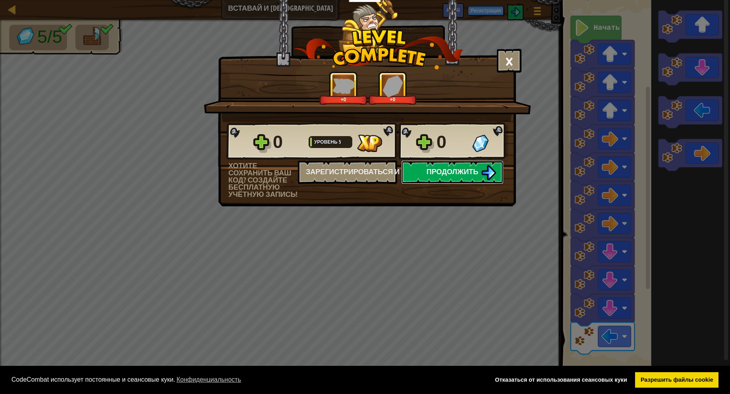
click at [444, 177] on button "Продолжить" at bounding box center [452, 172] width 102 height 24
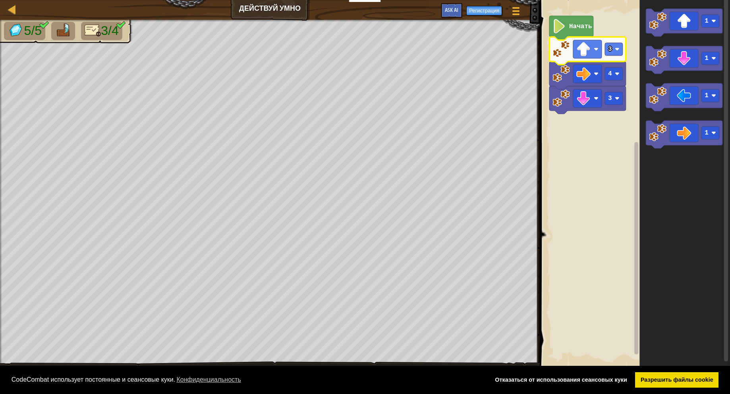
click at [594, 156] on rect "Рабочая область Blockly" at bounding box center [633, 184] width 193 height 376
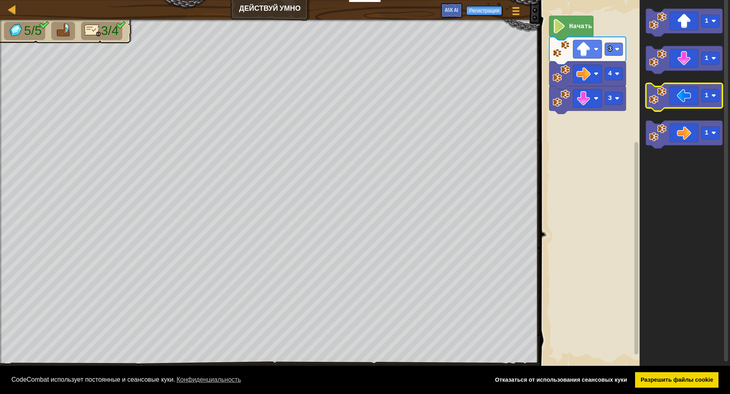
click at [651, 97] on image "Рабочая область Blockly" at bounding box center [657, 95] width 17 height 17
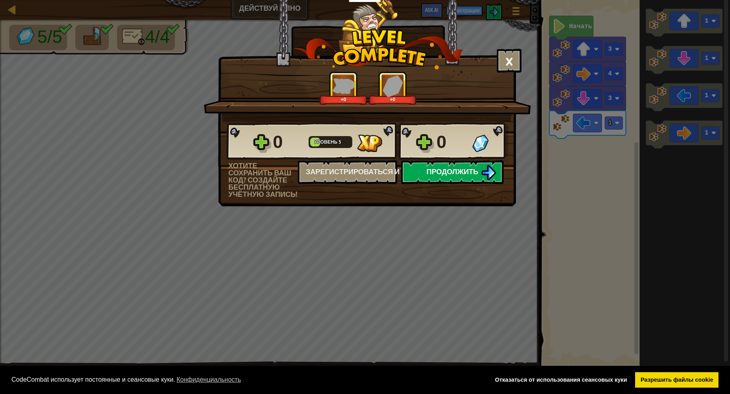
click at [421, 173] on button "Продолжить" at bounding box center [452, 172] width 102 height 24
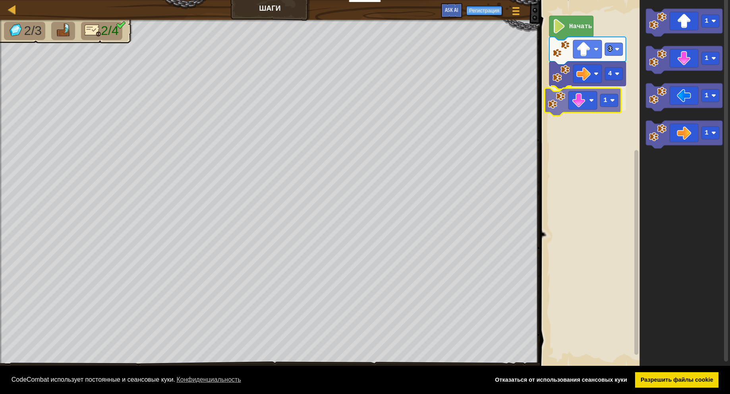
click at [569, 104] on div "4 1 3 Начать 1 1 1 1 1" at bounding box center [633, 184] width 193 height 376
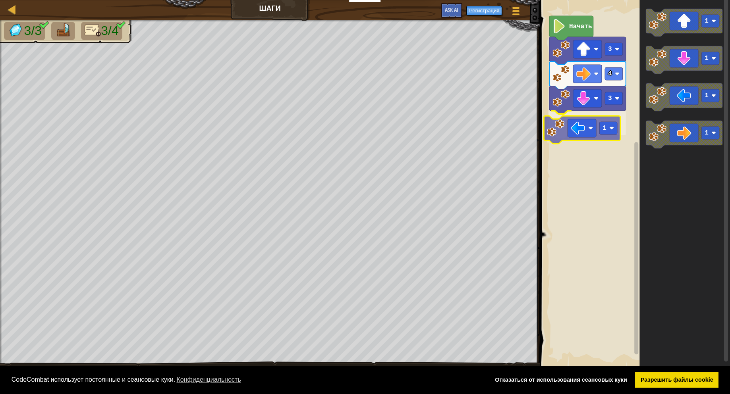
click at [575, 128] on div "Начать 3 4 3 1 1 1 1 1 1" at bounding box center [633, 184] width 193 height 376
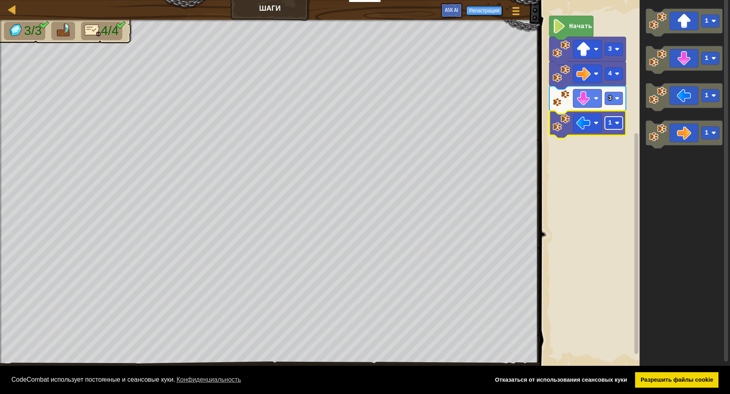
click at [613, 124] on rect "Рабочая область Blockly" at bounding box center [614, 123] width 18 height 13
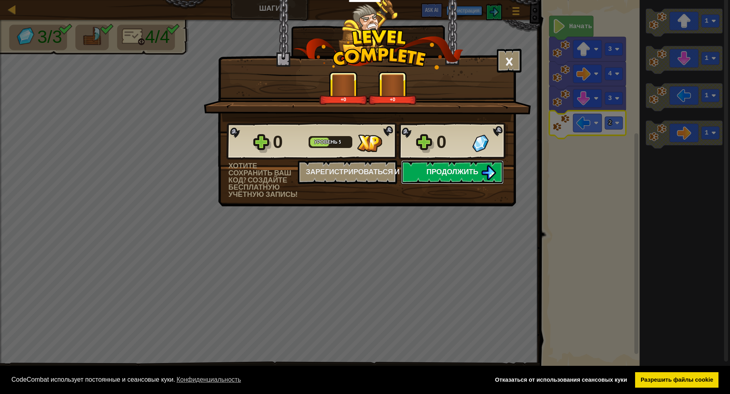
click at [470, 174] on span "Продолжить" at bounding box center [453, 172] width 52 height 10
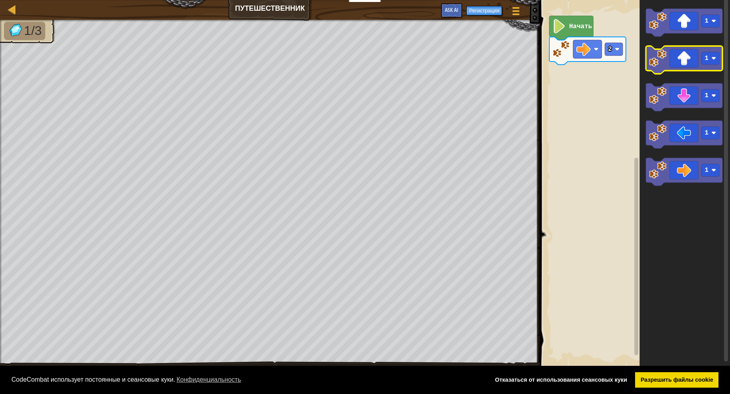
click at [681, 64] on icon "Рабочая область Blockly" at bounding box center [684, 60] width 77 height 28
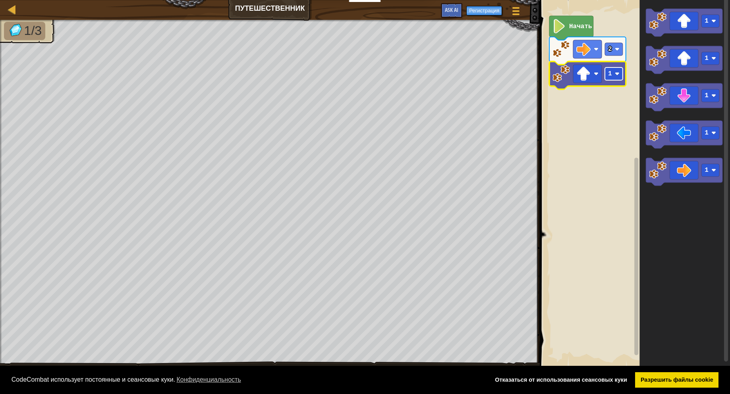
click at [619, 75] on image "Рабочая область Blockly" at bounding box center [617, 73] width 5 height 5
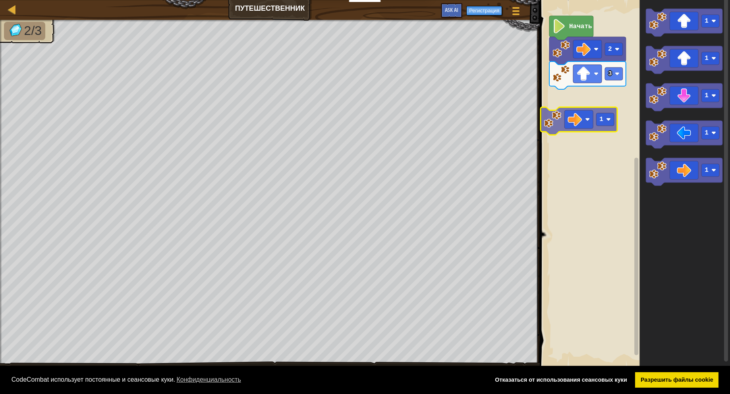
click at [574, 120] on div "Начать 2 3 1 1 1 1 1 1" at bounding box center [633, 184] width 193 height 376
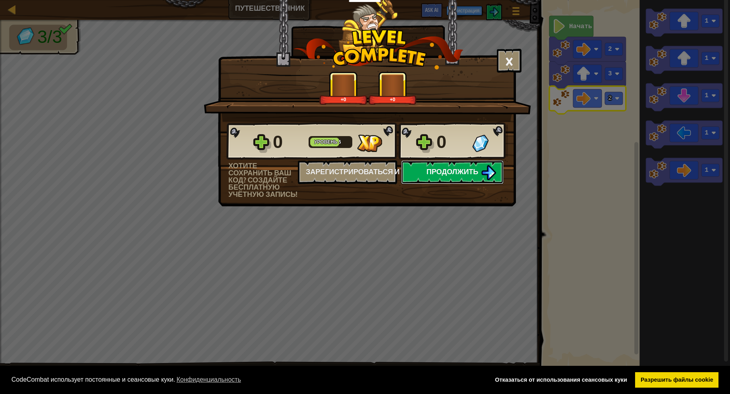
click at [436, 172] on span "Продолжить" at bounding box center [453, 172] width 52 height 10
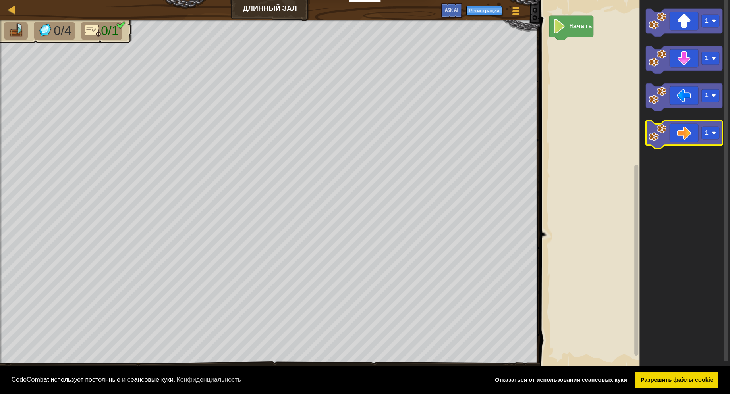
click at [691, 139] on icon "Рабочая область Blockly" at bounding box center [684, 135] width 77 height 28
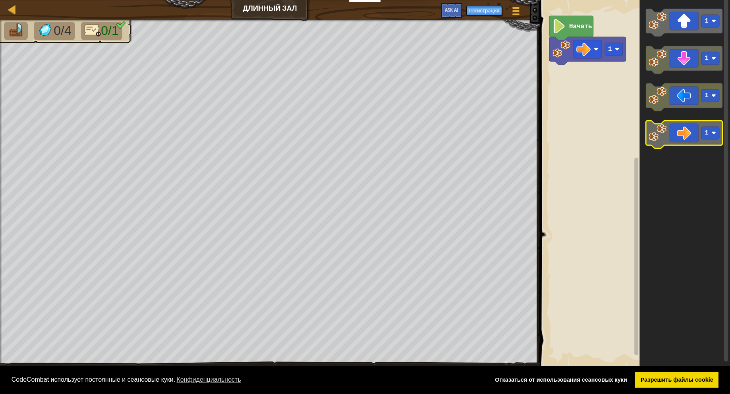
click at [691, 139] on icon "Рабочая область Blockly" at bounding box center [684, 135] width 77 height 28
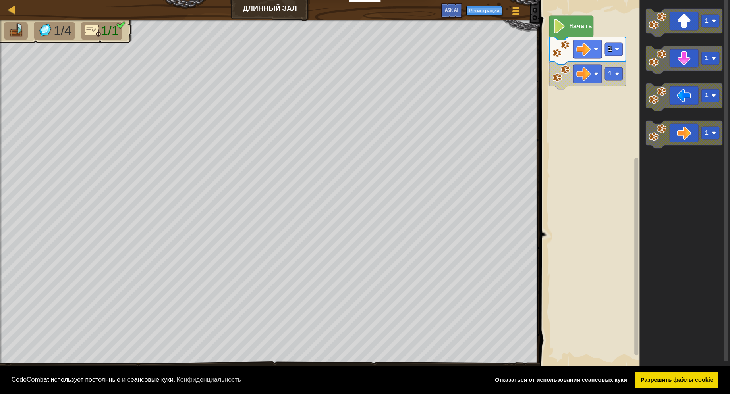
click at [682, 143] on icon "Рабочая область Blockly" at bounding box center [684, 184] width 91 height 376
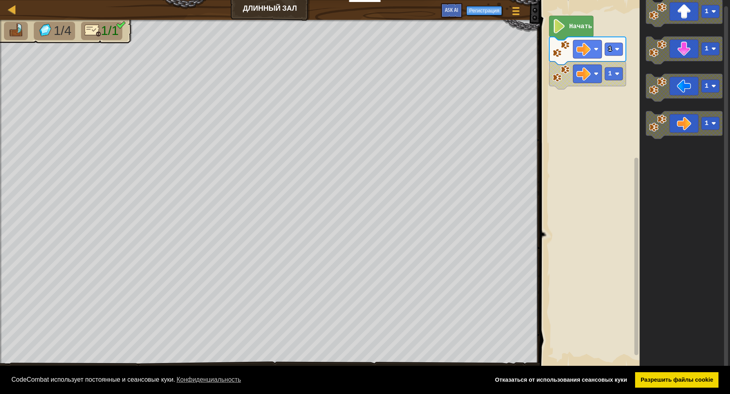
click at [677, 110] on icon "Рабочая область Blockly" at bounding box center [684, 184] width 91 height 376
click at [679, 120] on icon "Рабочая область Blockly" at bounding box center [684, 125] width 77 height 28
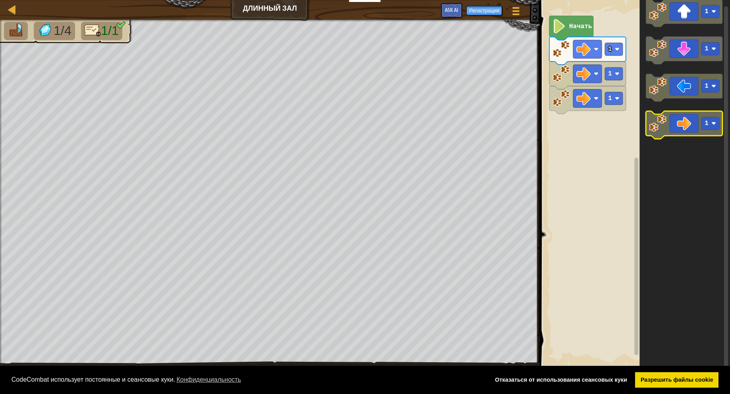
click at [679, 120] on icon "Рабочая область Blockly" at bounding box center [684, 125] width 77 height 28
click at [678, 116] on icon "Рабочая область Blockly" at bounding box center [684, 125] width 77 height 28
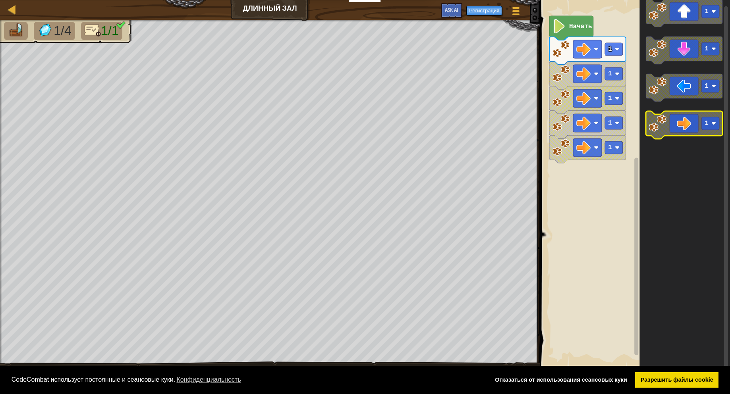
click at [678, 118] on icon "Рабочая область Blockly" at bounding box center [684, 125] width 77 height 28
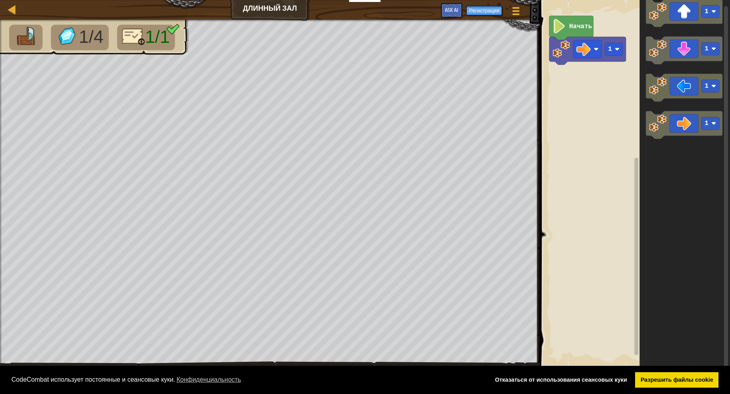
click at [558, 35] on icon "Рабочая область Blockly" at bounding box center [571, 28] width 44 height 24
click at [566, 54] on image "Рабочая область Blockly" at bounding box center [560, 49] width 17 height 17
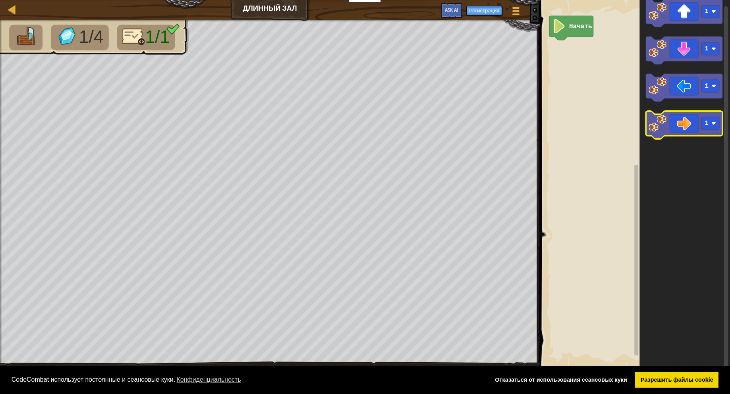
click at [680, 125] on icon "Рабочая область Blockly" at bounding box center [684, 125] width 77 height 28
